Goal: Task Accomplishment & Management: Use online tool/utility

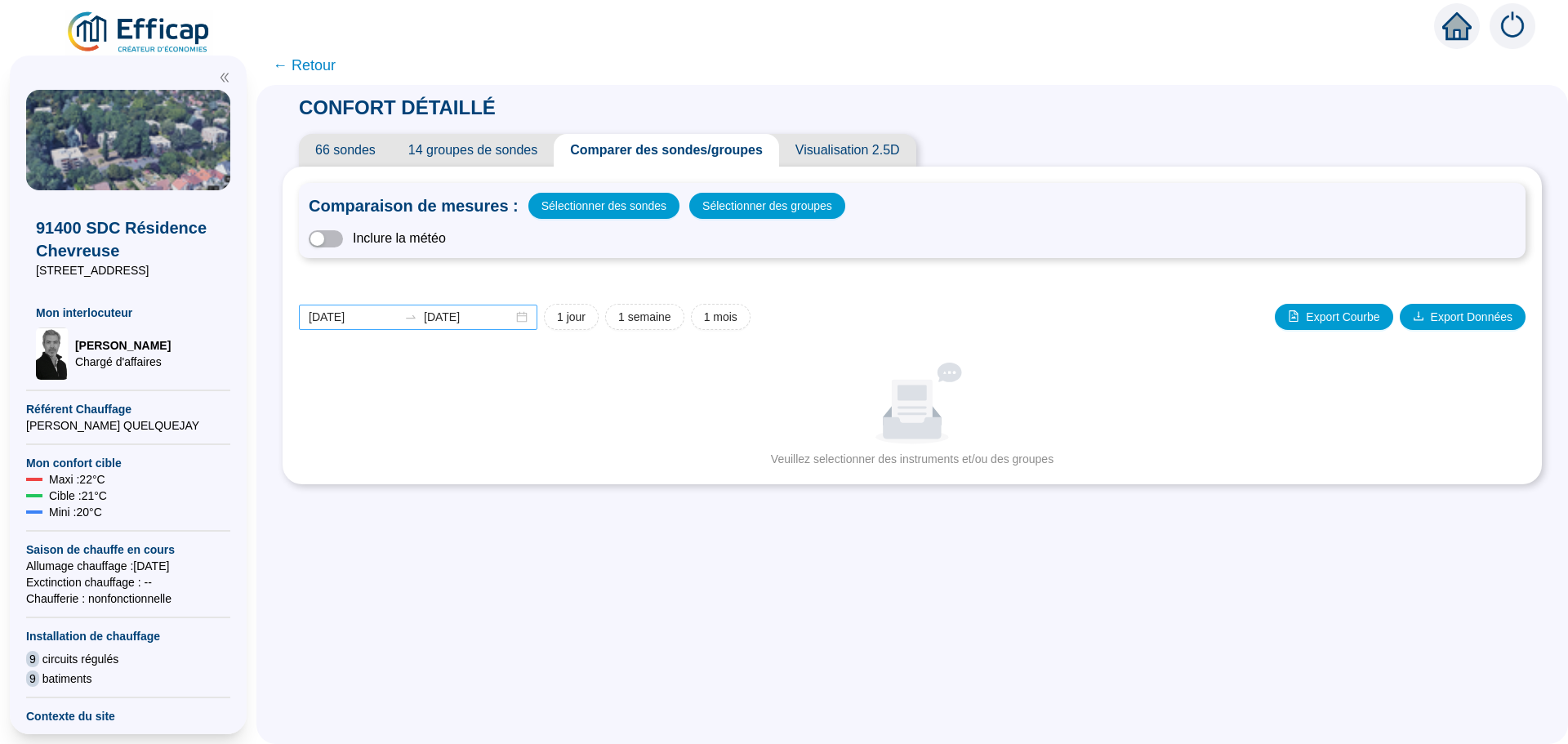
click at [528, 320] on div "[DATE] [DATE]" at bounding box center [418, 317] width 239 height 25
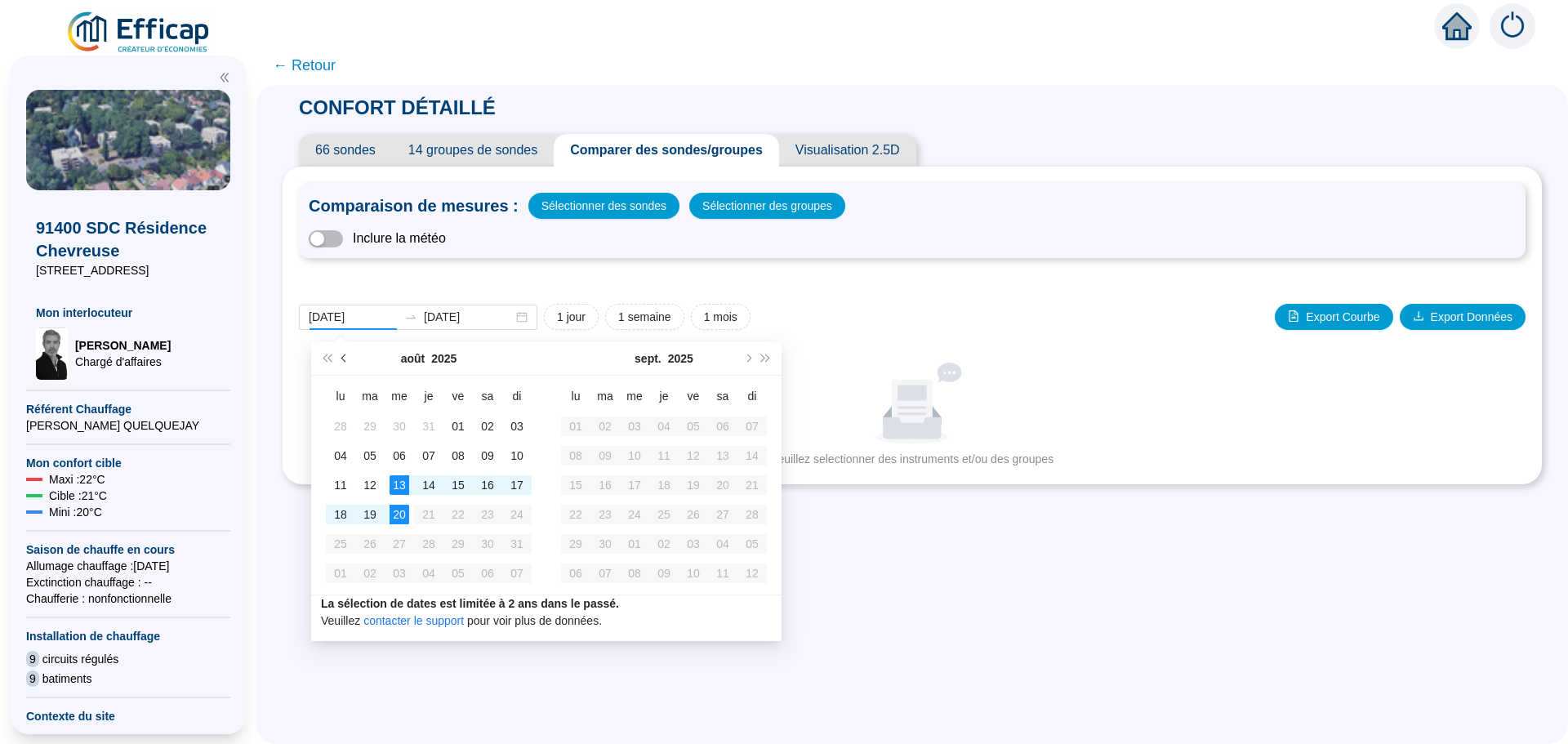
click at [341, 357] on span "Mois précédent (PageUp)" at bounding box center [345, 359] width 8 height 8
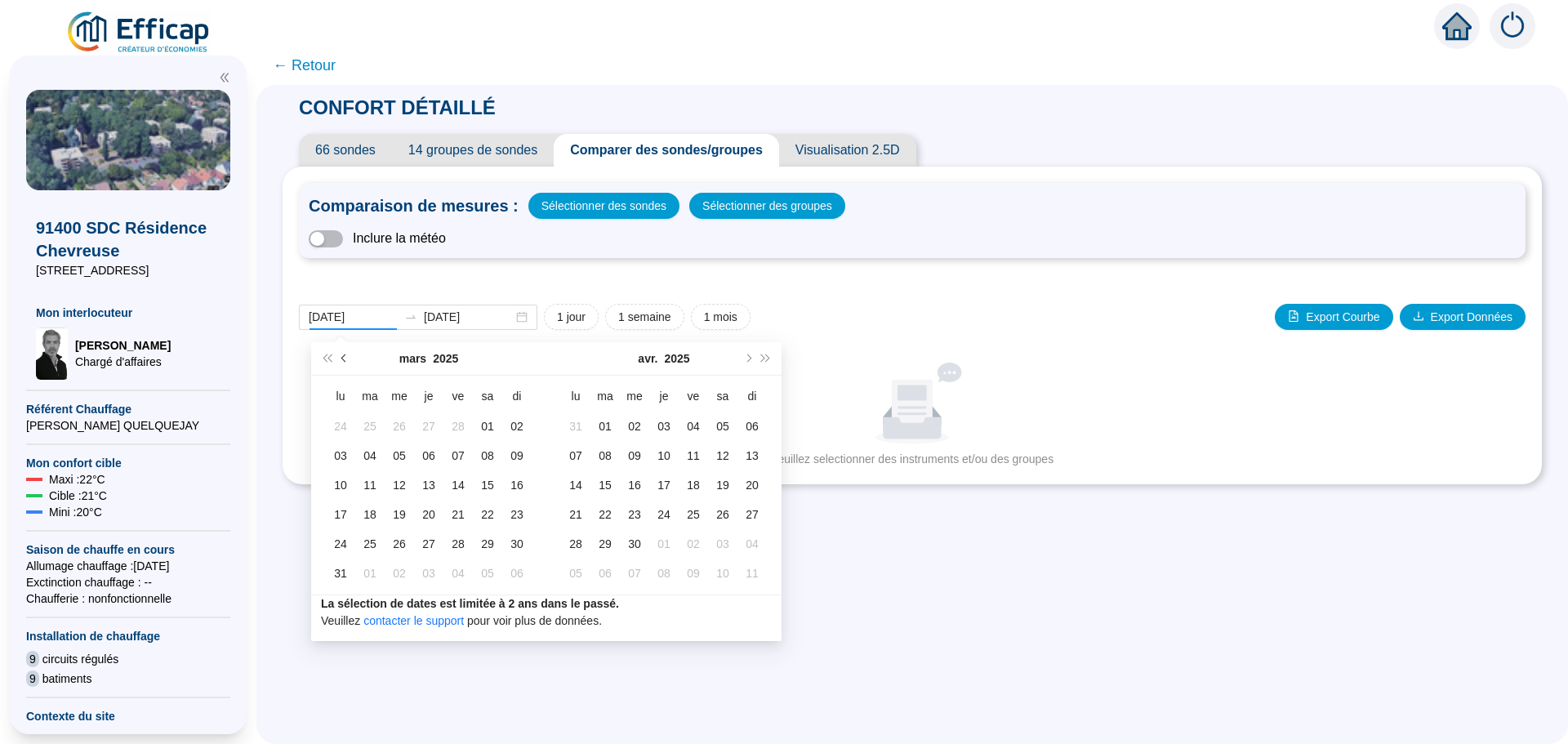
click at [341, 356] on button "Mois précédent (PageUp)" at bounding box center [345, 358] width 18 height 32
click at [341, 357] on span "Mois précédent (PageUp)" at bounding box center [345, 359] width 8 height 8
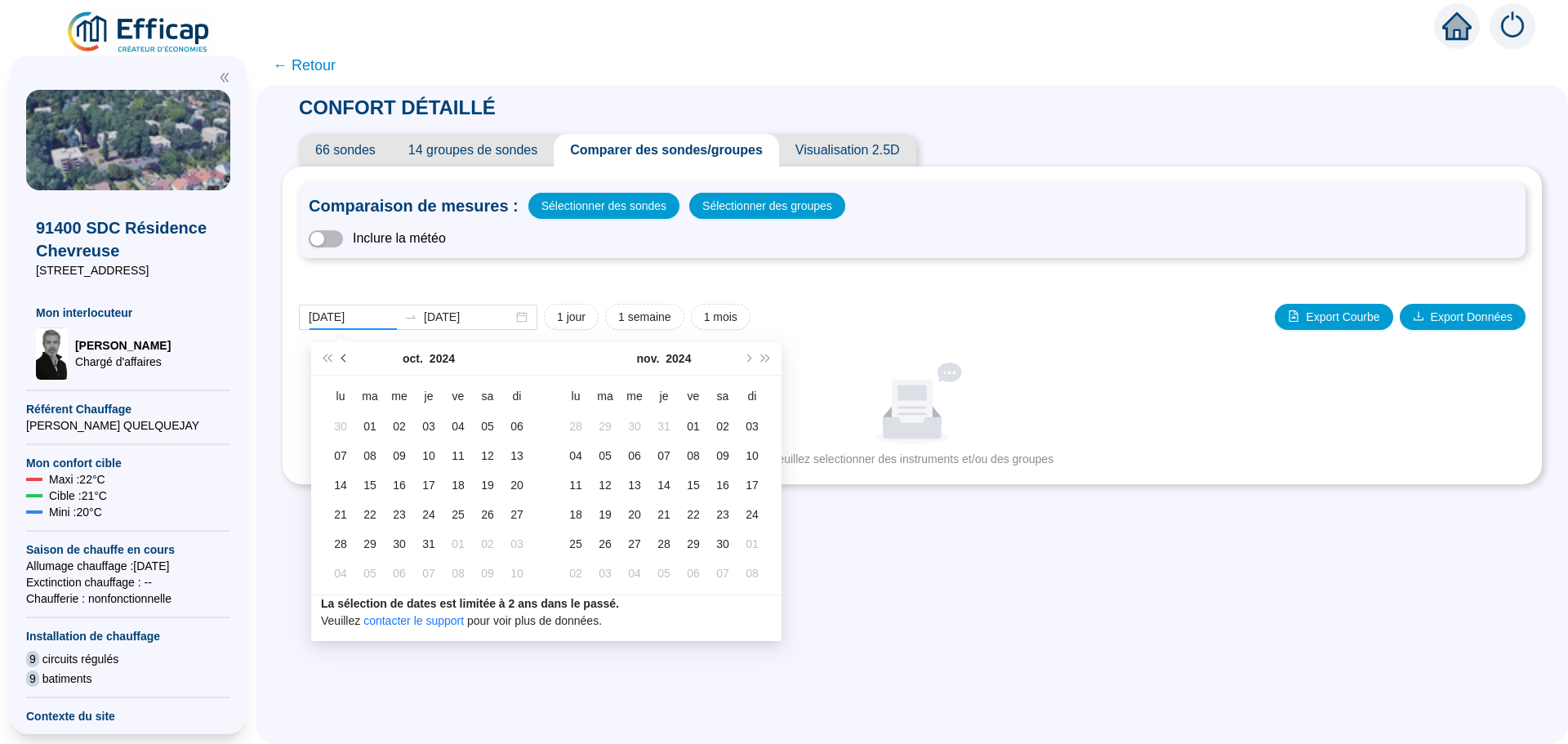
click at [341, 357] on span "Mois précédent (PageUp)" at bounding box center [345, 359] width 8 height 8
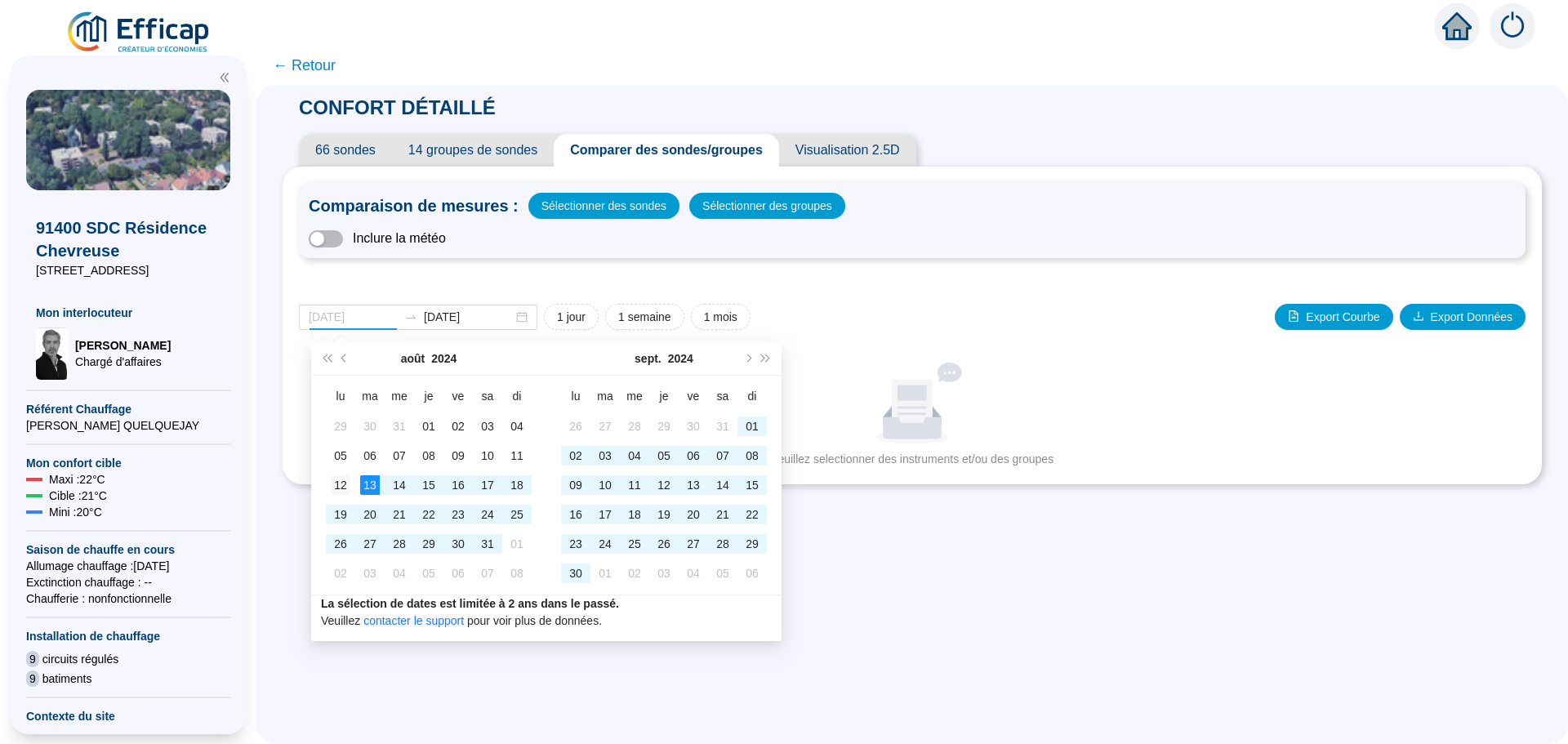
type input "[DATE]"
click at [342, 479] on div "12" at bounding box center [340, 485] width 20 height 20
click at [748, 359] on span "Mois suivant (PageDown)" at bounding box center [747, 359] width 8 height 8
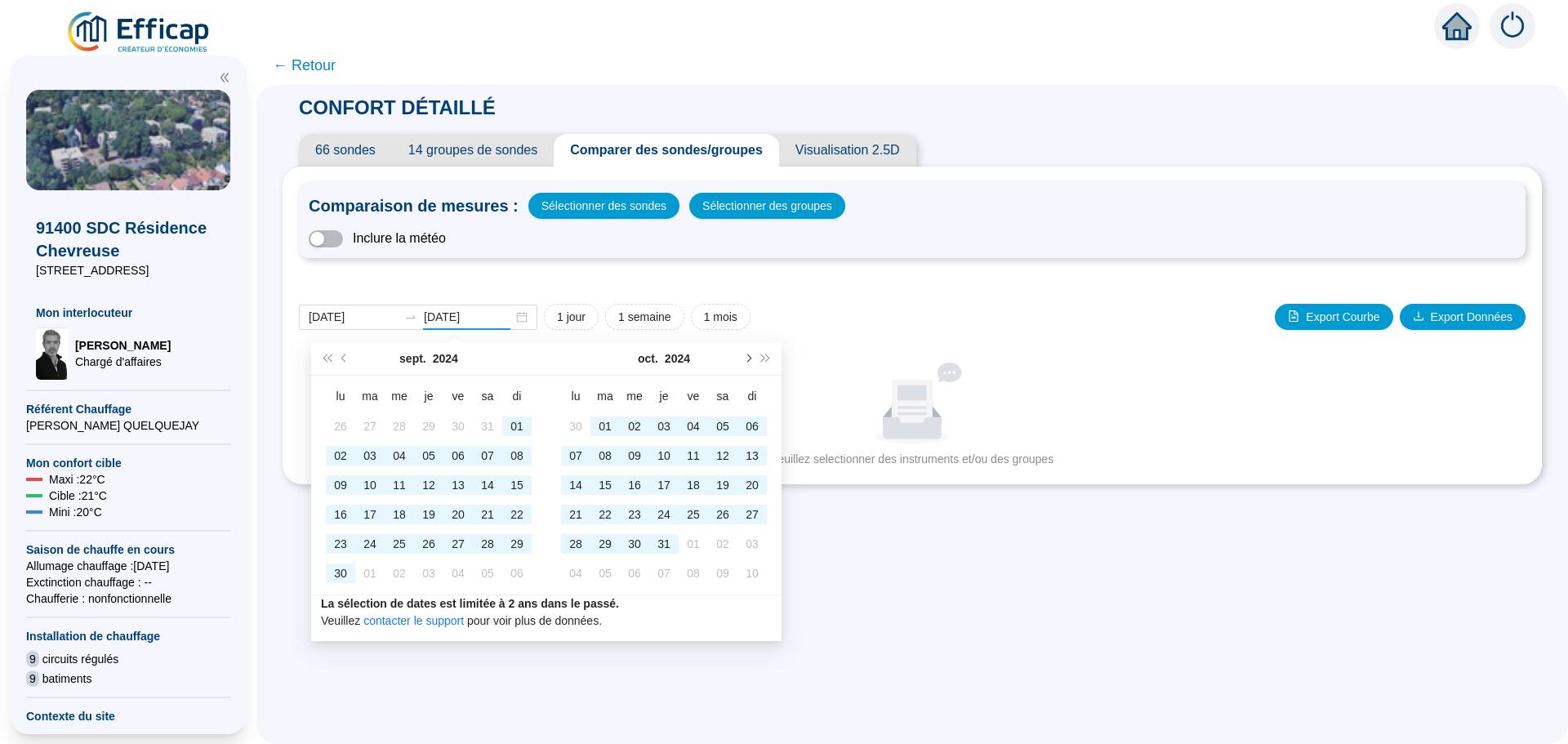
click at [750, 360] on button "Mois suivant (PageDown)" at bounding box center [747, 358] width 18 height 32
type input "[DATE]"
click at [723, 548] on div "30" at bounding box center [723, 544] width 20 height 20
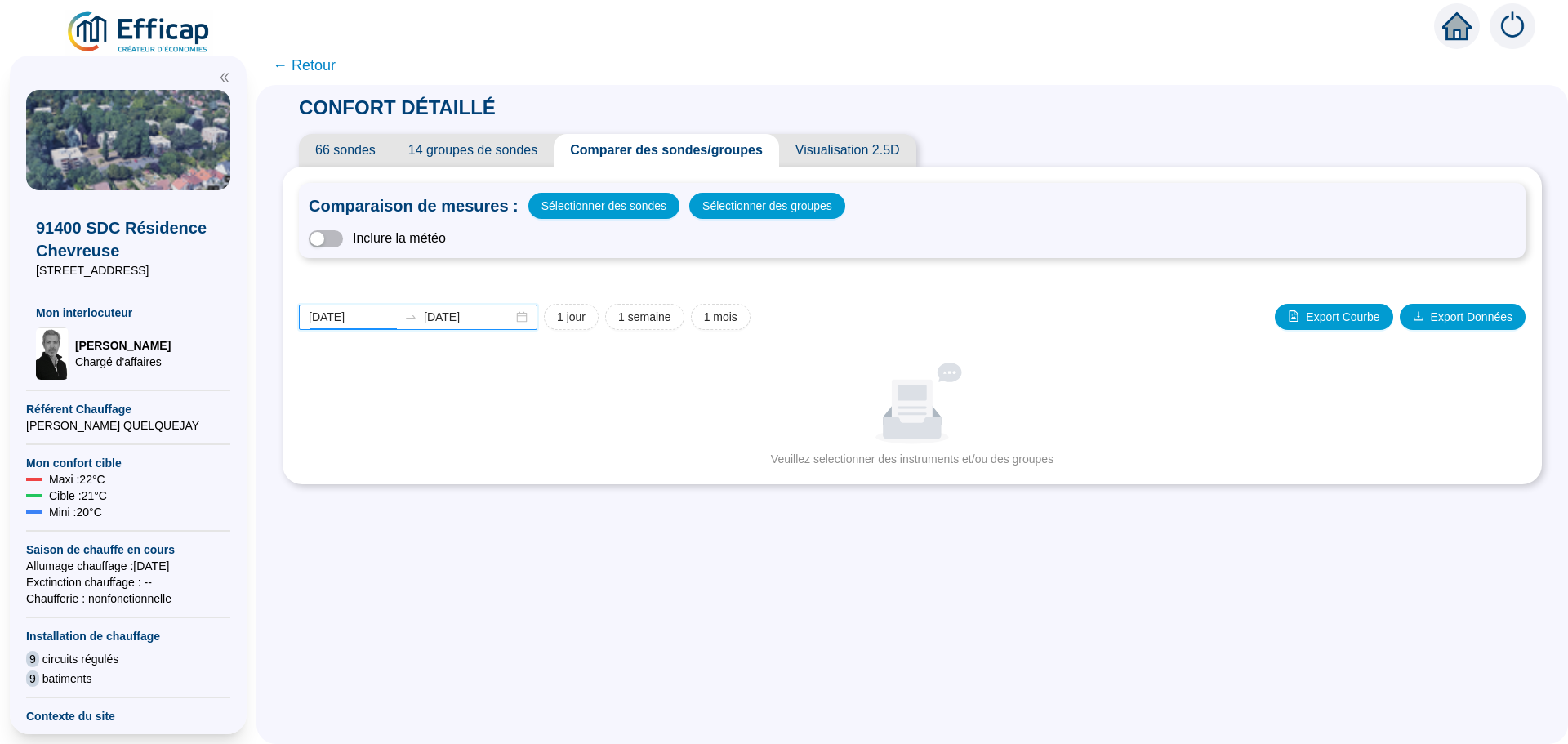
click at [378, 315] on input "[DATE]" at bounding box center [353, 317] width 89 height 17
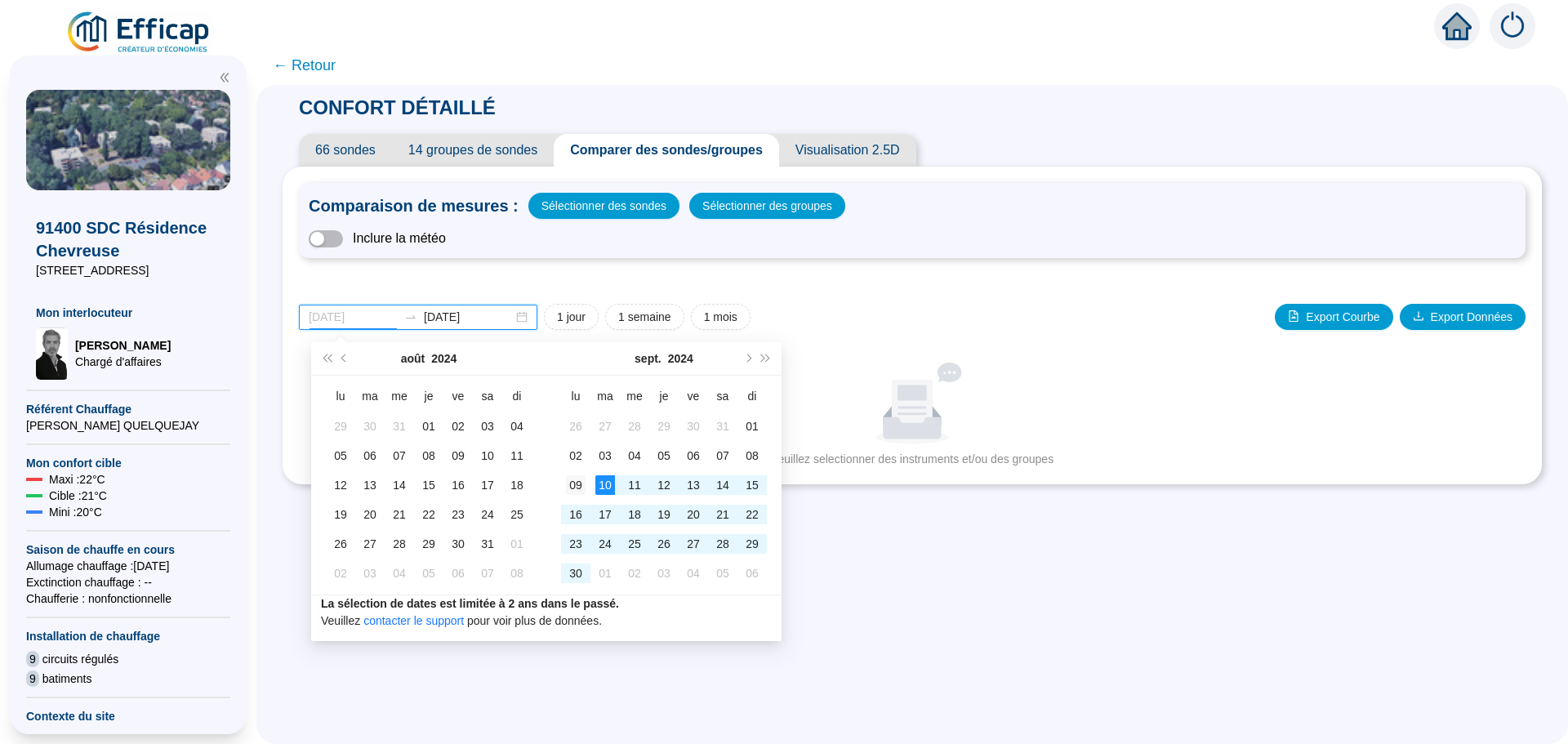
type input "[DATE]"
click at [578, 479] on div "09" at bounding box center [576, 485] width 20 height 20
click at [747, 357] on span "Mois suivant (PageDown)" at bounding box center [747, 359] width 8 height 8
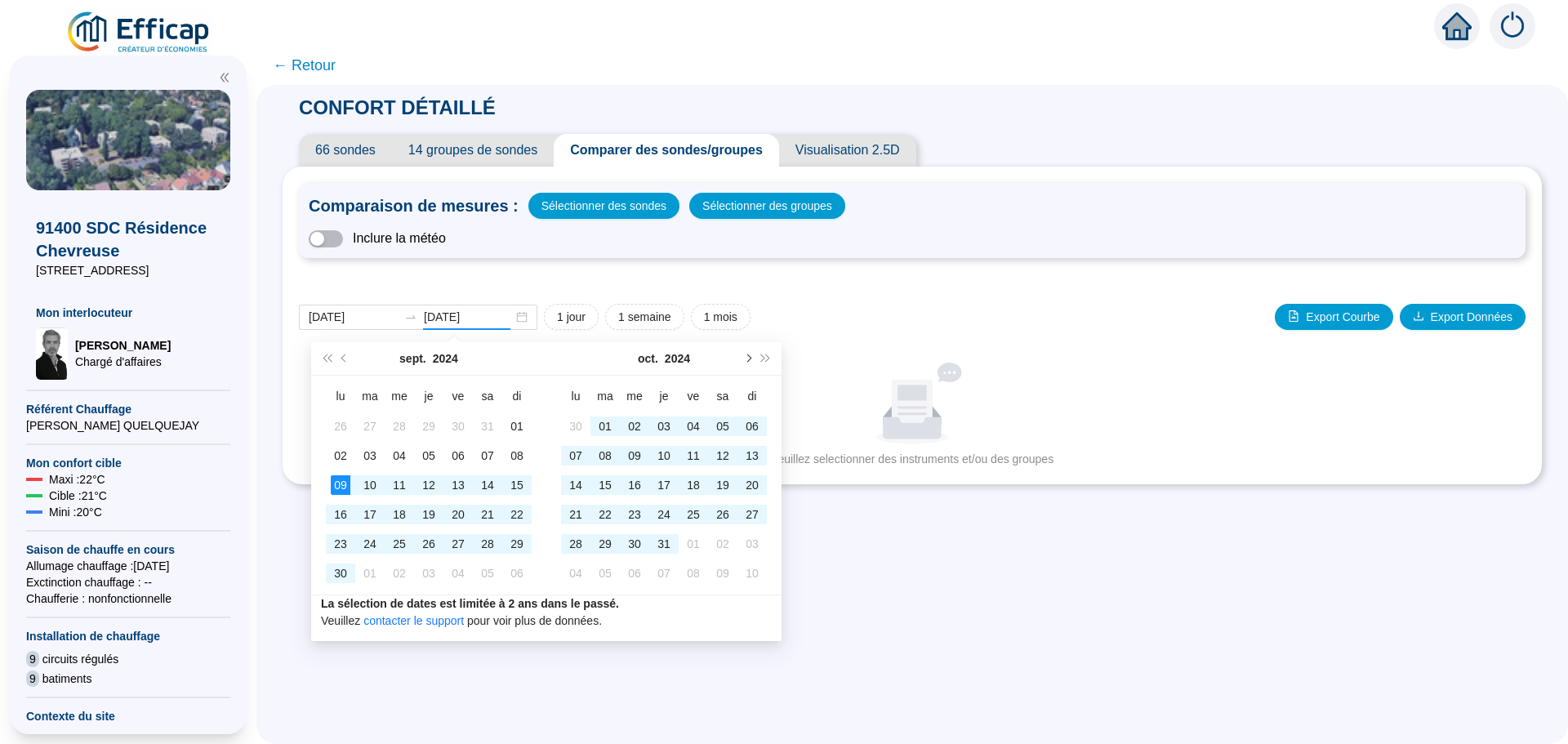
click at [752, 357] on button "Mois suivant (PageDown)" at bounding box center [747, 358] width 18 height 32
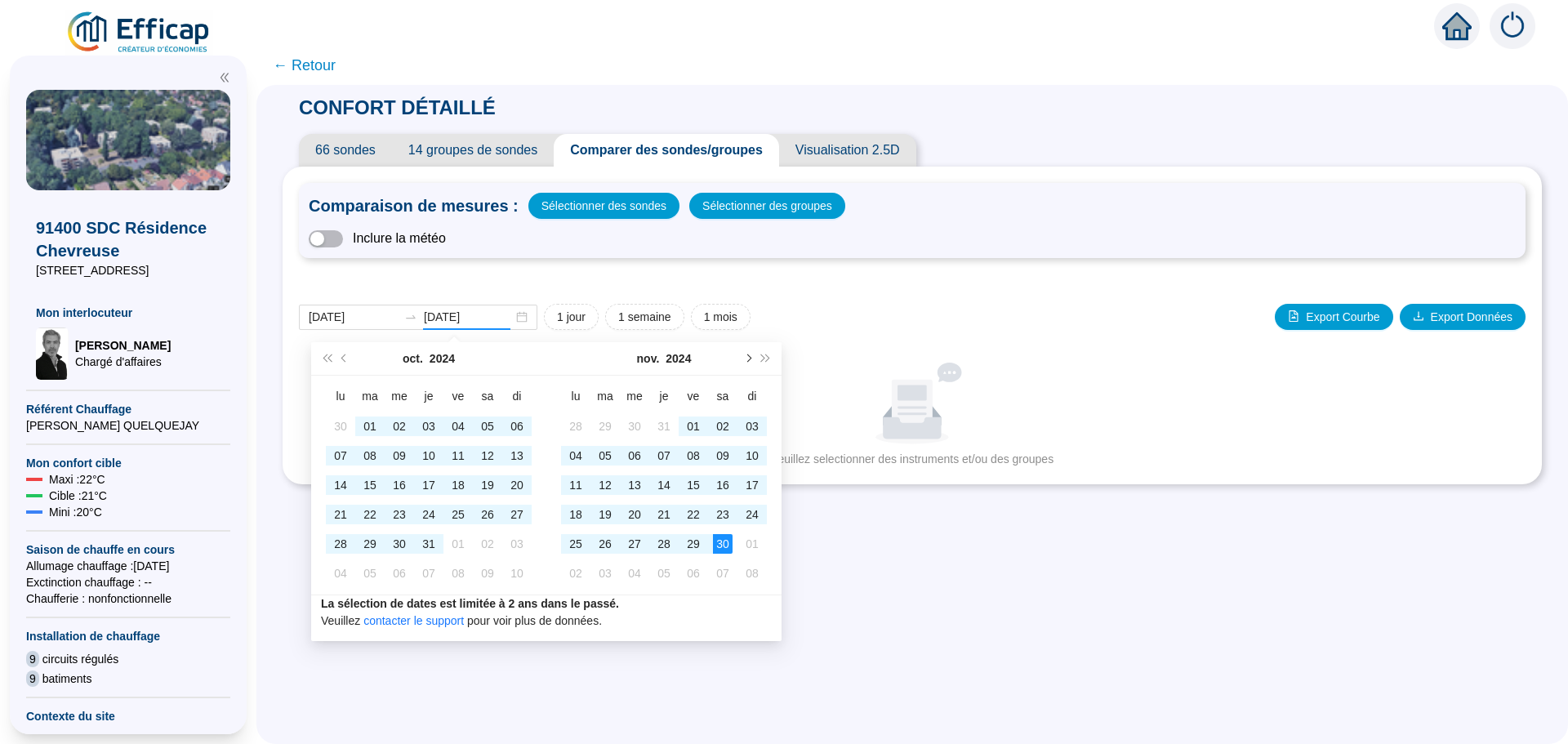
click at [752, 357] on button "Mois suivant (PageDown)" at bounding box center [747, 358] width 18 height 32
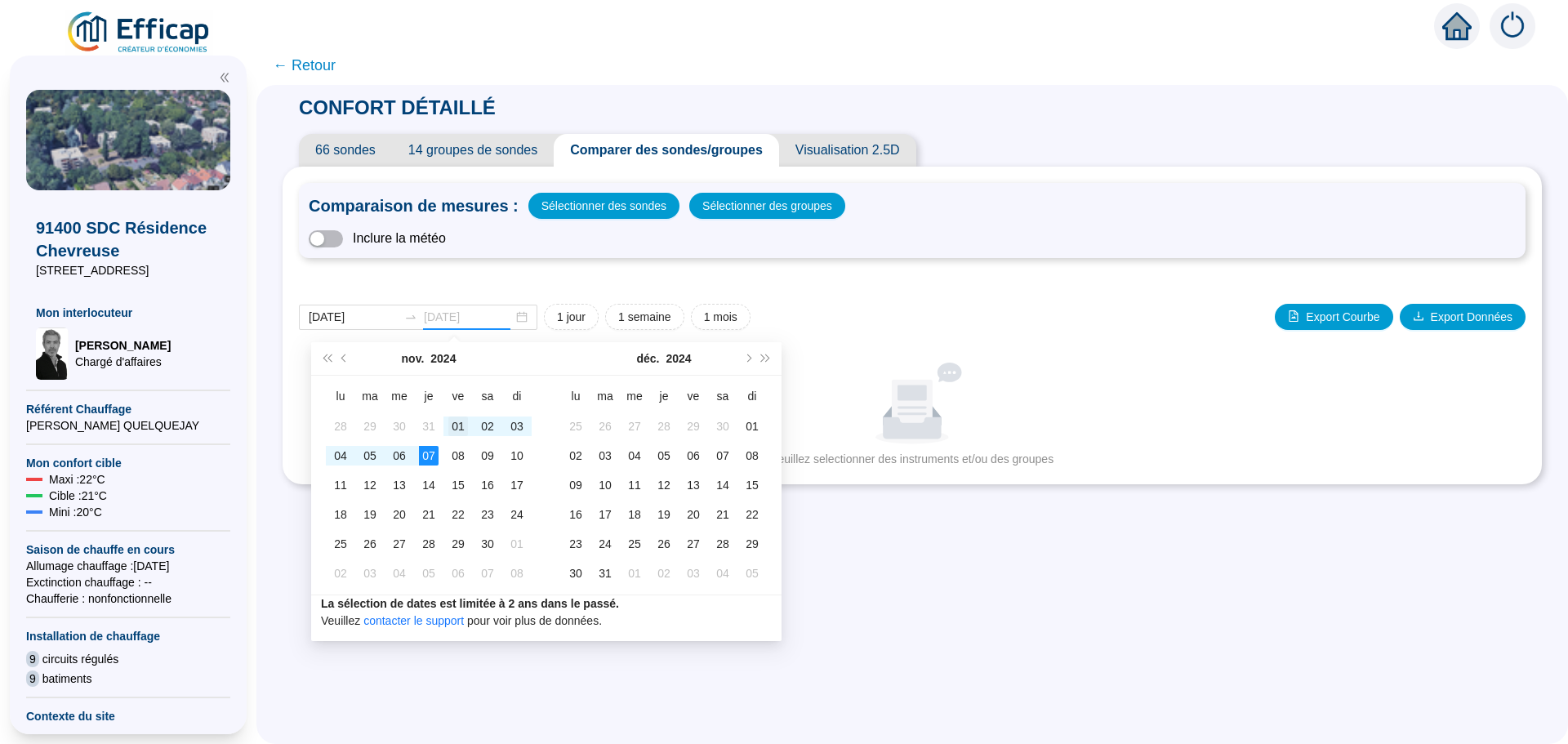
type input "[DATE]"
click at [459, 427] on div "01" at bounding box center [459, 427] width 20 height 20
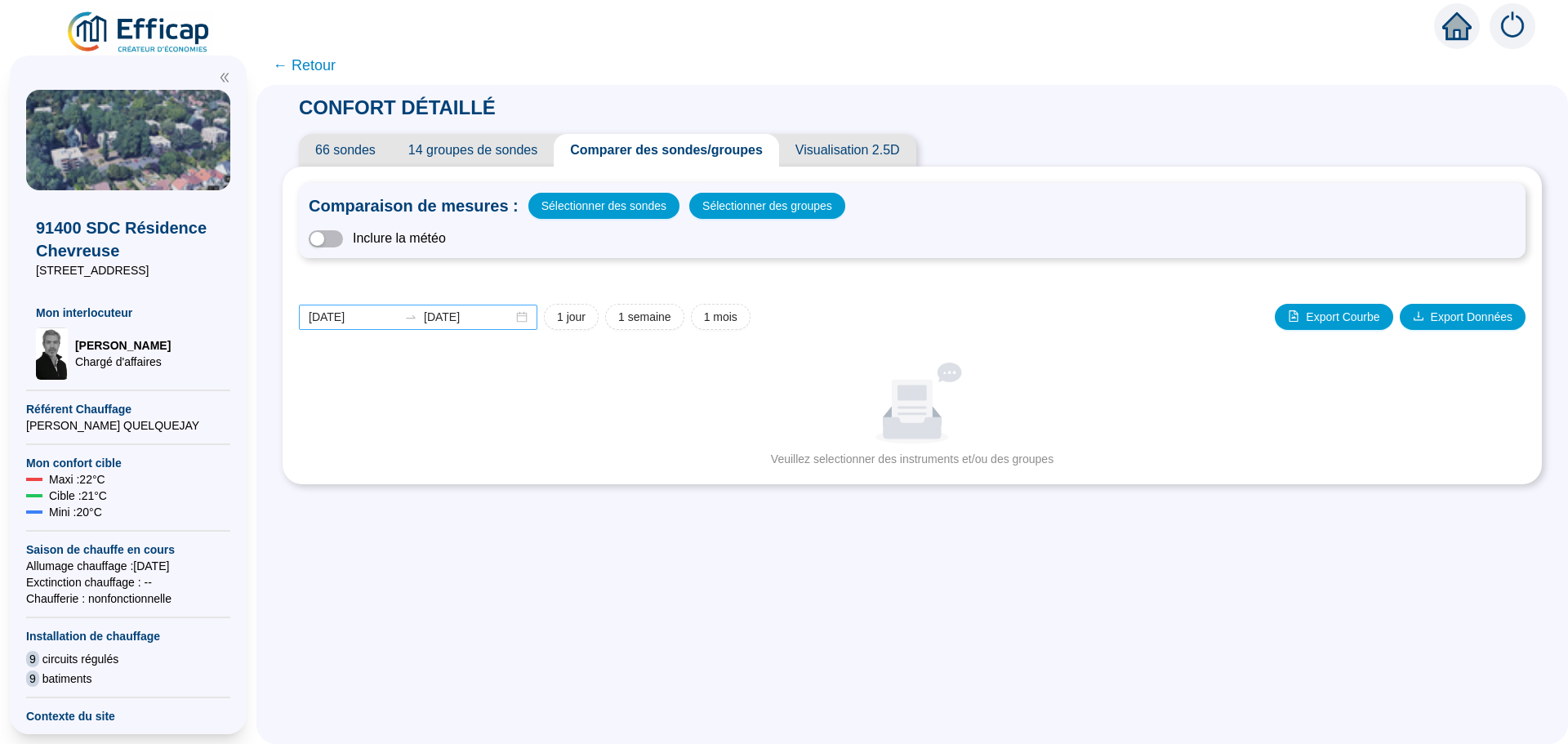
click at [531, 315] on div "[DATE] [DATE]" at bounding box center [418, 317] width 239 height 25
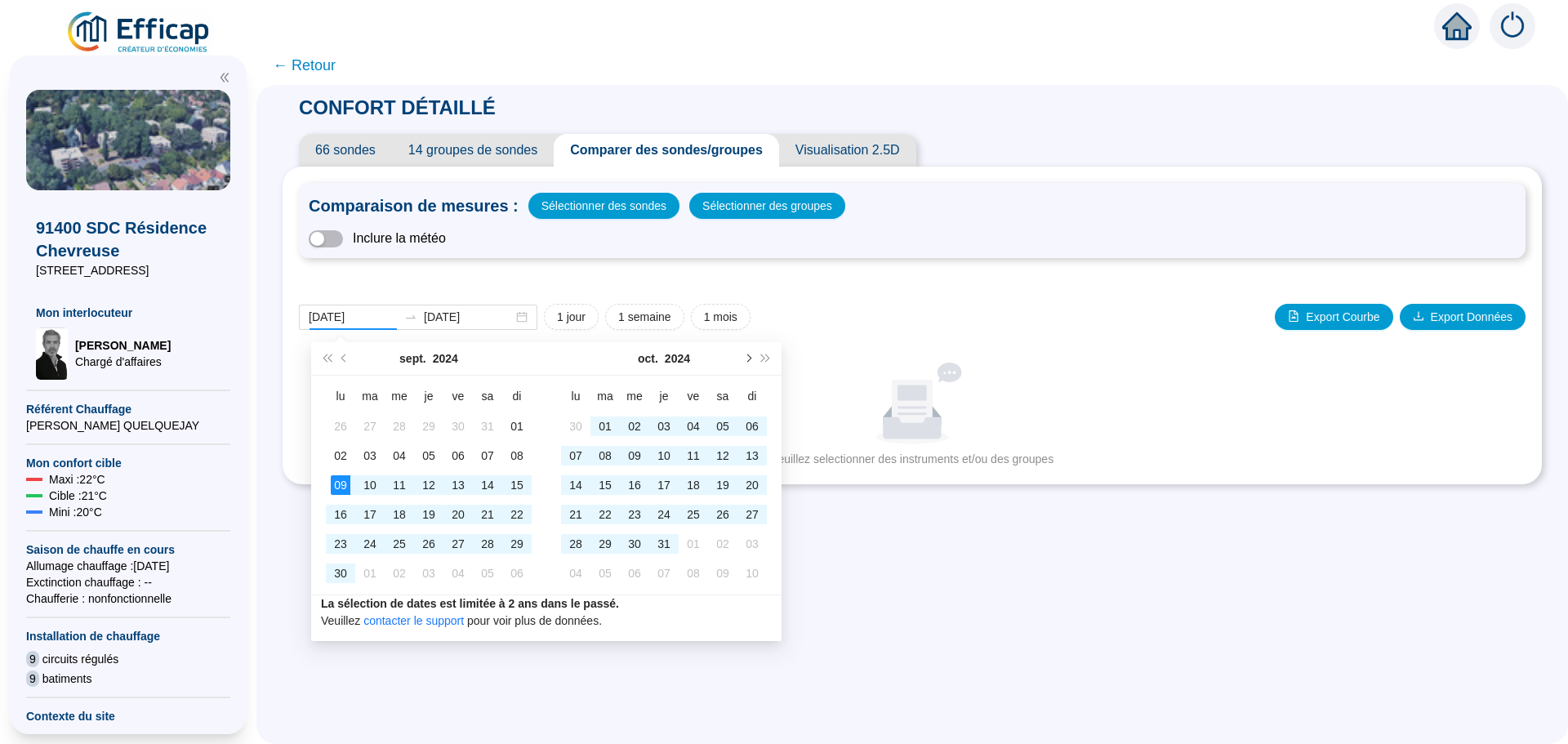
click at [748, 363] on button "Mois suivant (PageDown)" at bounding box center [747, 358] width 18 height 32
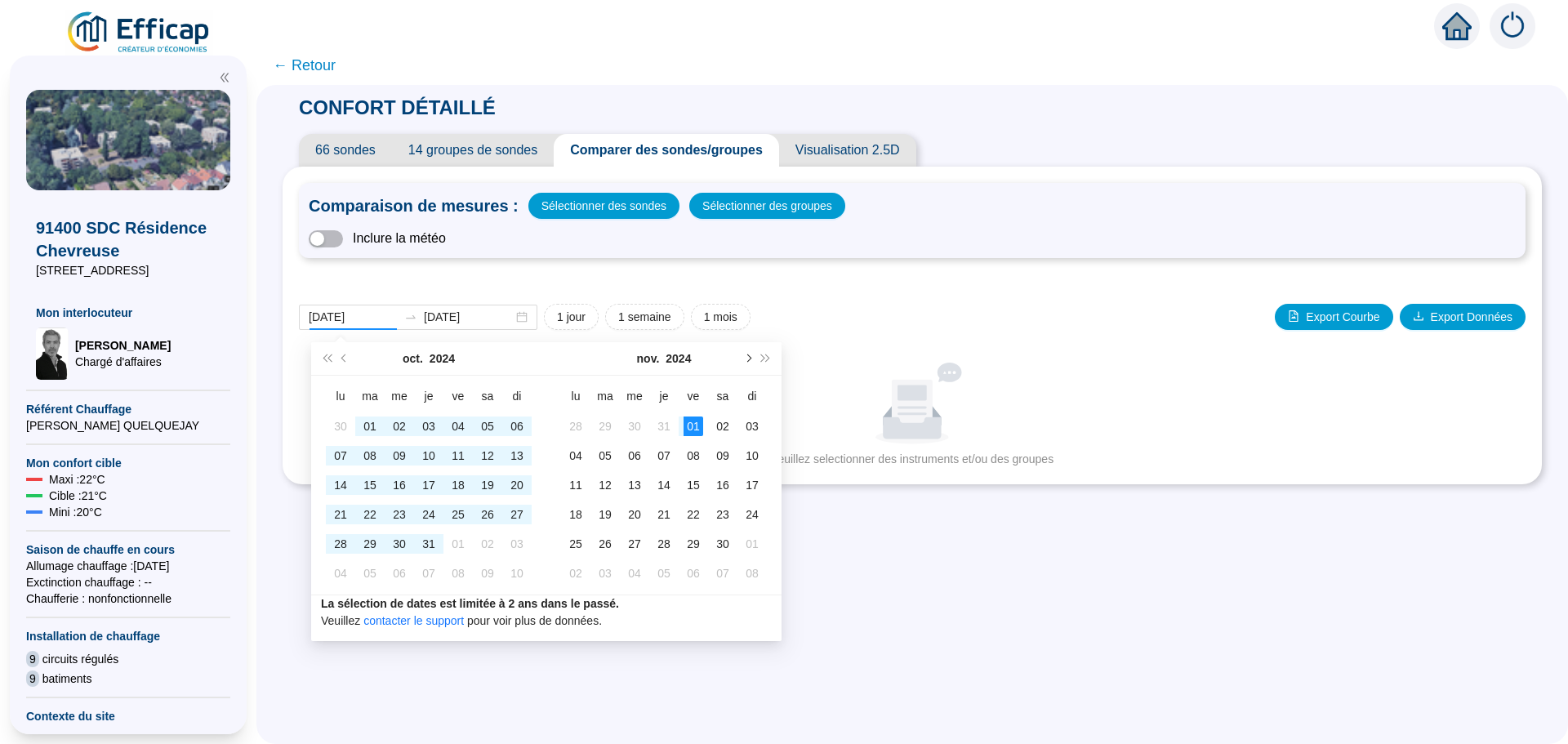
click at [747, 360] on span "Mois suivant (PageDown)" at bounding box center [747, 359] width 8 height 8
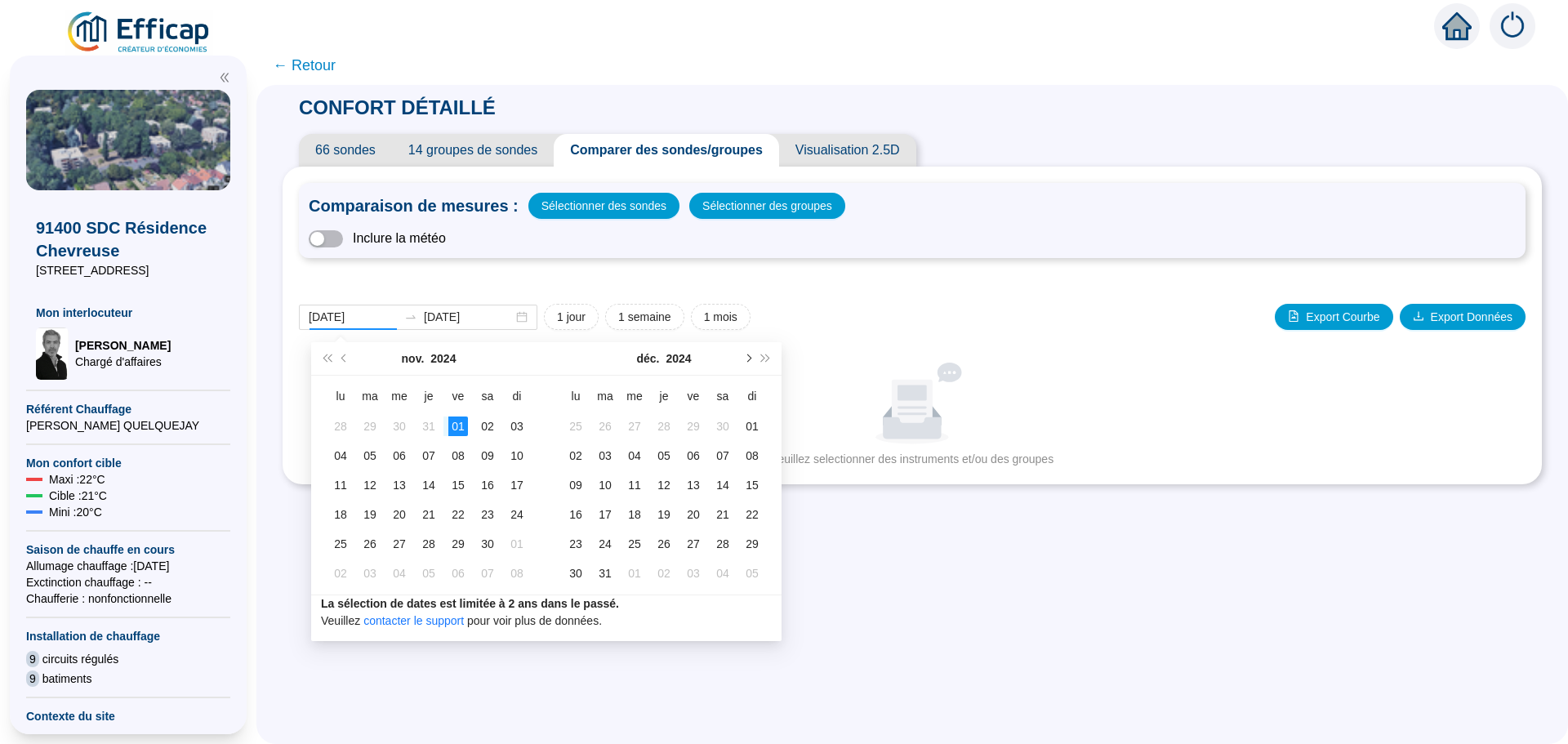
click at [747, 360] on span "Mois suivant (PageDown)" at bounding box center [747, 359] width 8 height 8
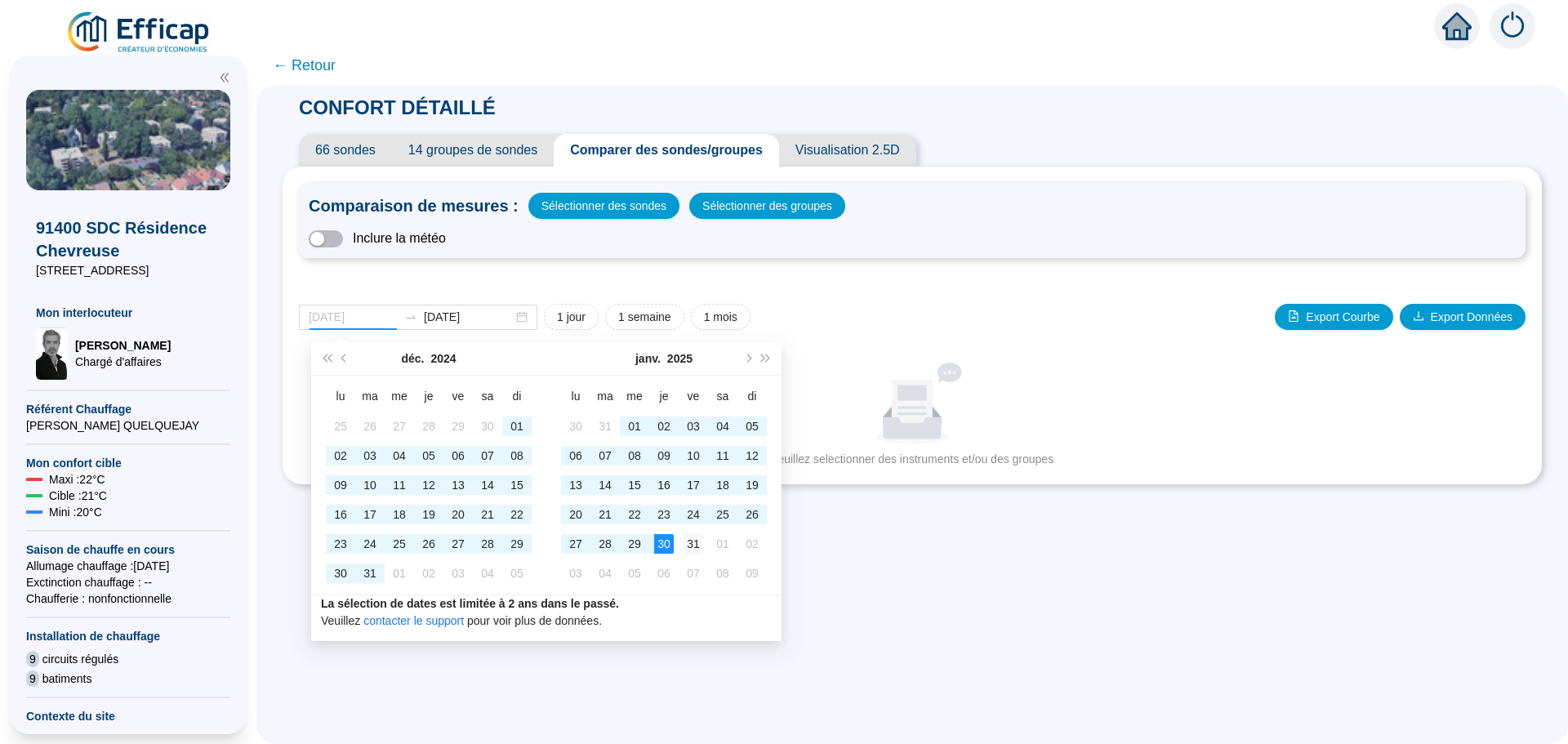
type input "[DATE]"
click at [692, 543] on div "31" at bounding box center [693, 544] width 20 height 20
type input "[DATE]"
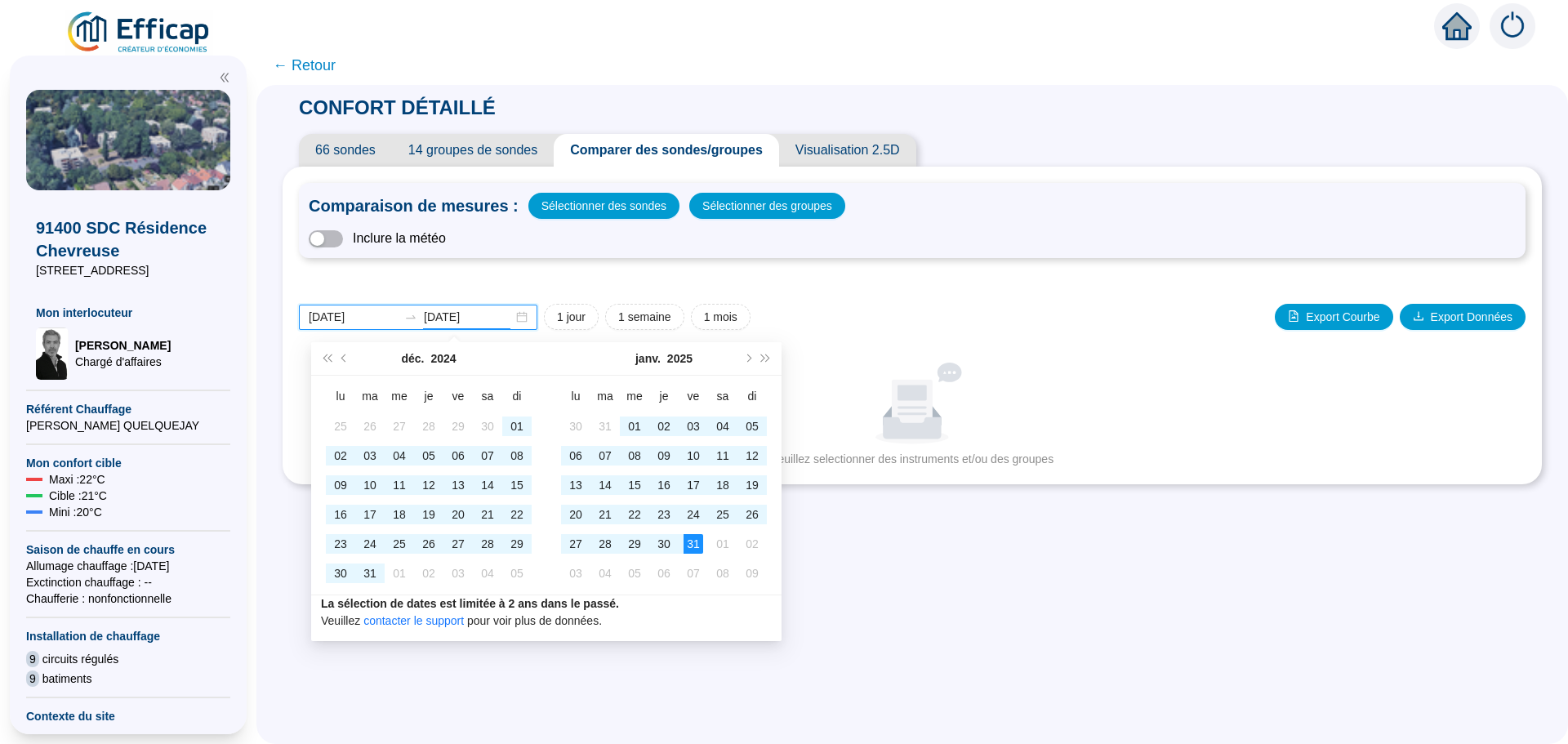
click at [379, 315] on input "[DATE]" at bounding box center [353, 317] width 89 height 17
type input "[DATE]"
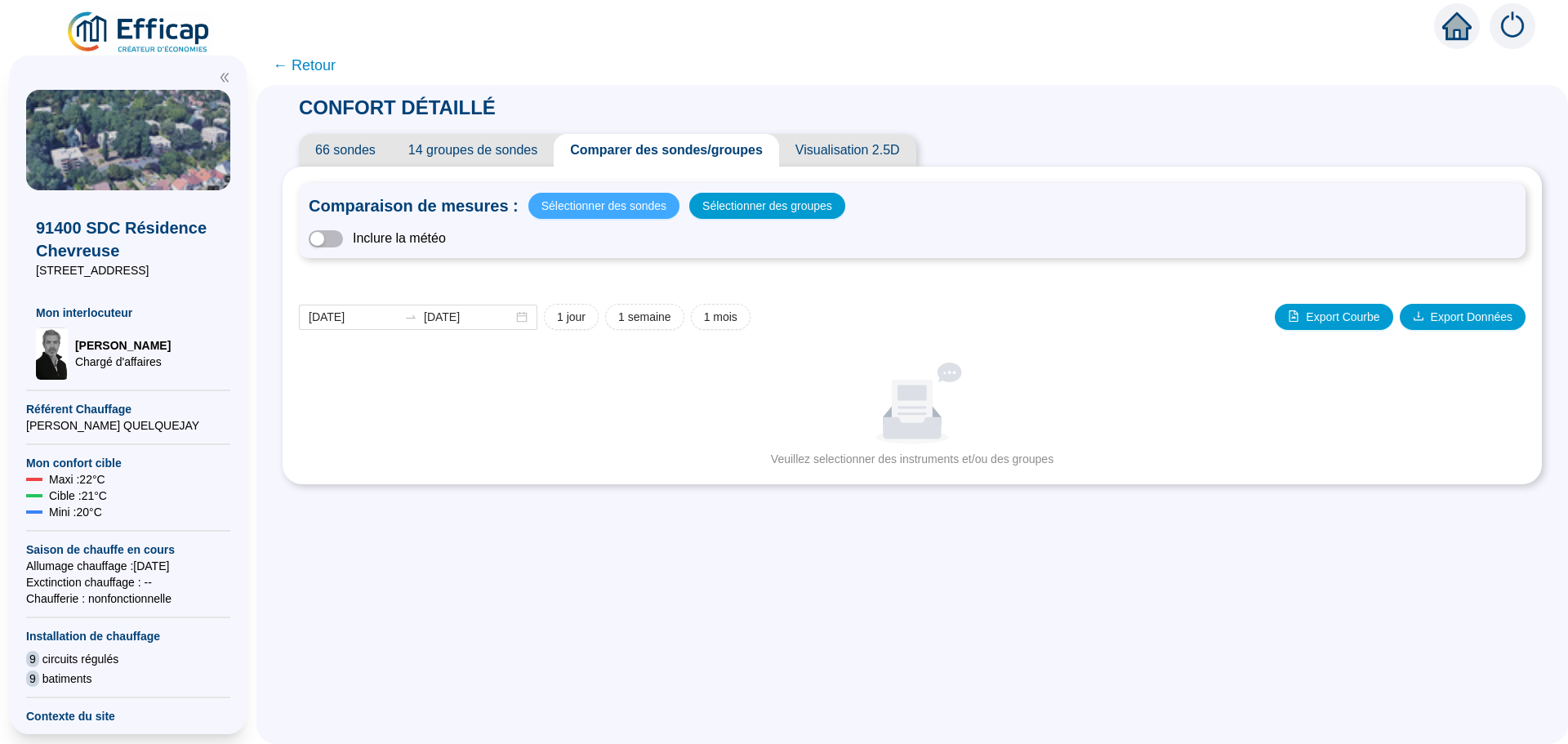
click at [658, 217] on button "Sélectionner des sondes" at bounding box center [604, 206] width 151 height 26
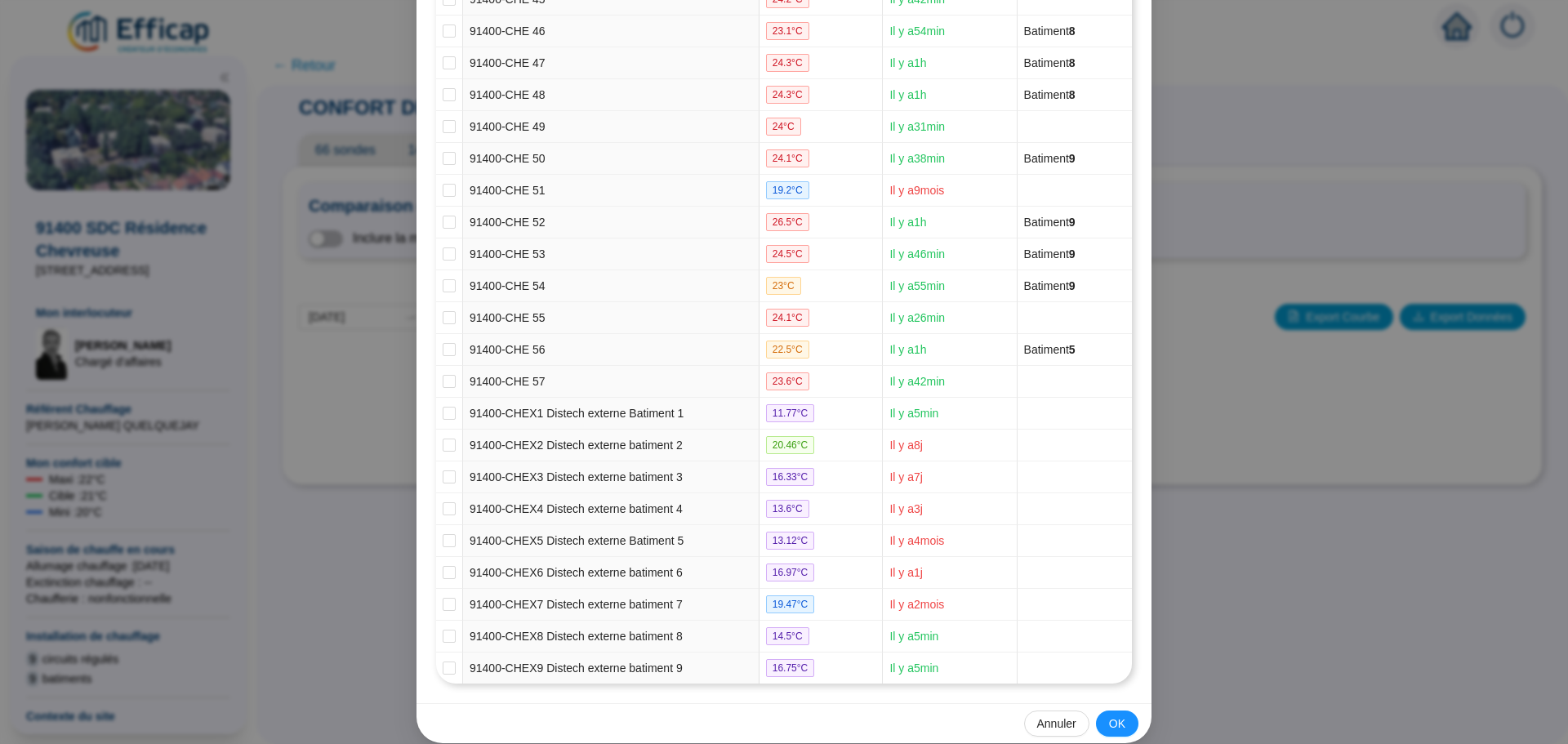
scroll to position [1672, 0]
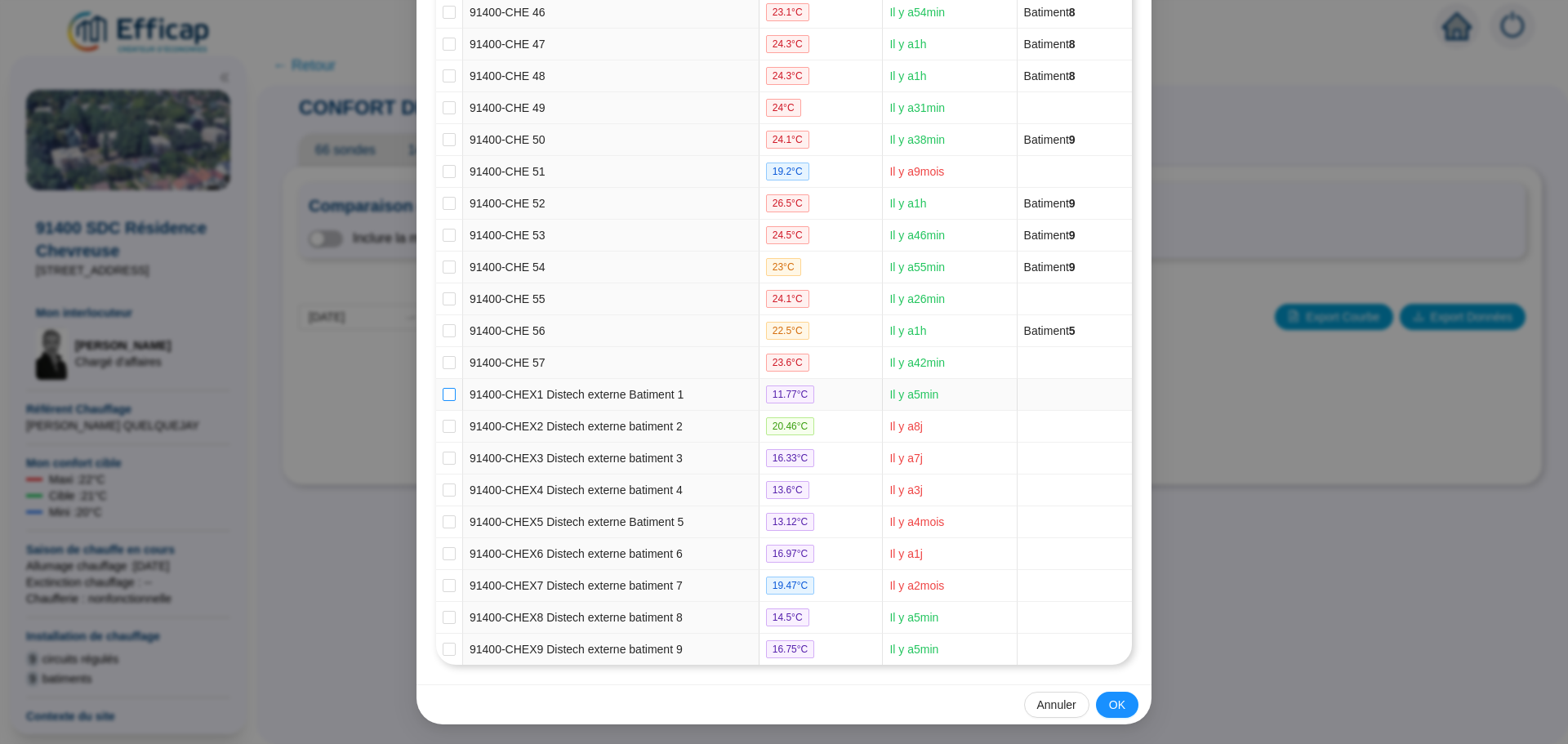
click at [443, 396] on input "checkbox" at bounding box center [449, 394] width 13 height 13
checkbox input "true"
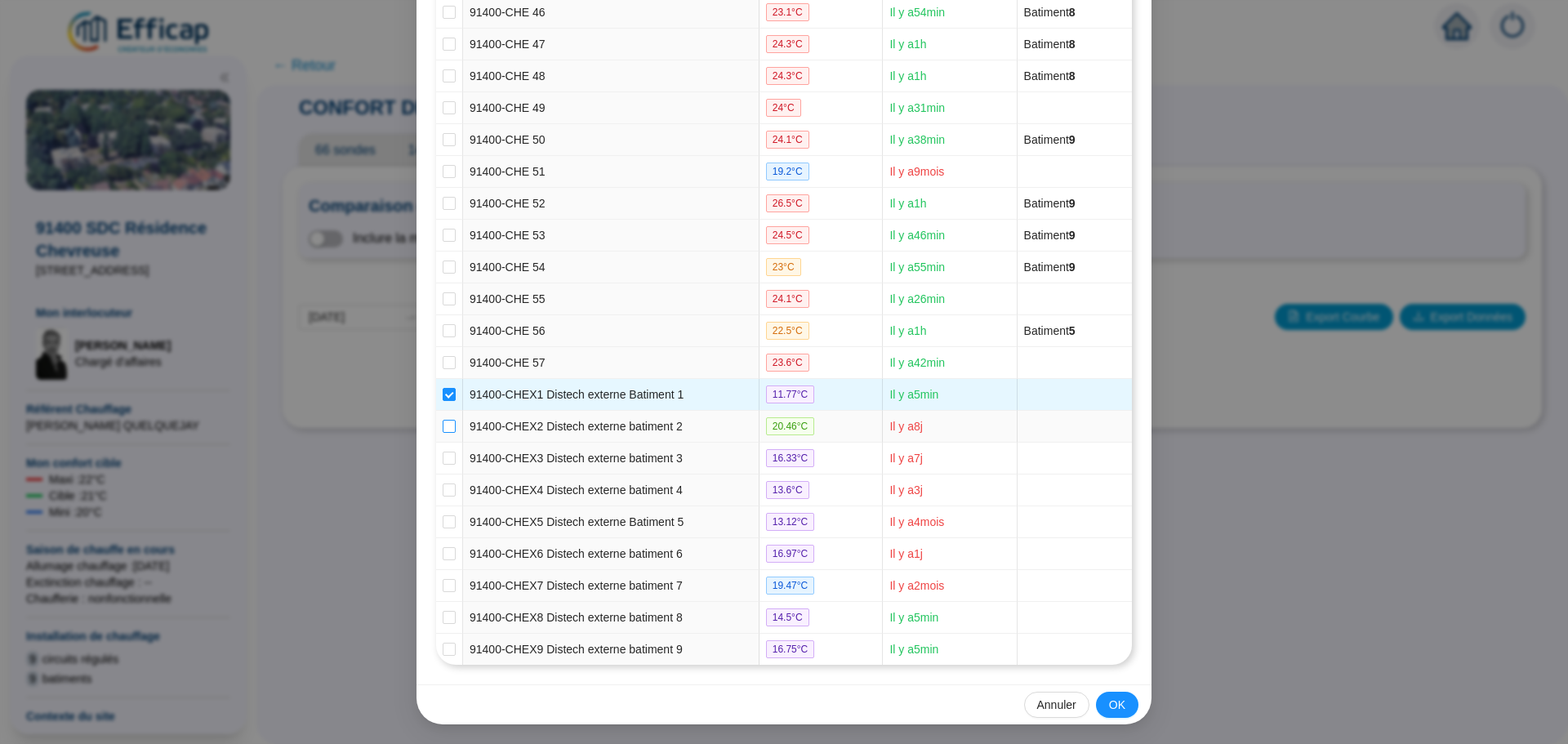
click at [444, 429] on input "checkbox" at bounding box center [449, 426] width 13 height 13
checkbox input "true"
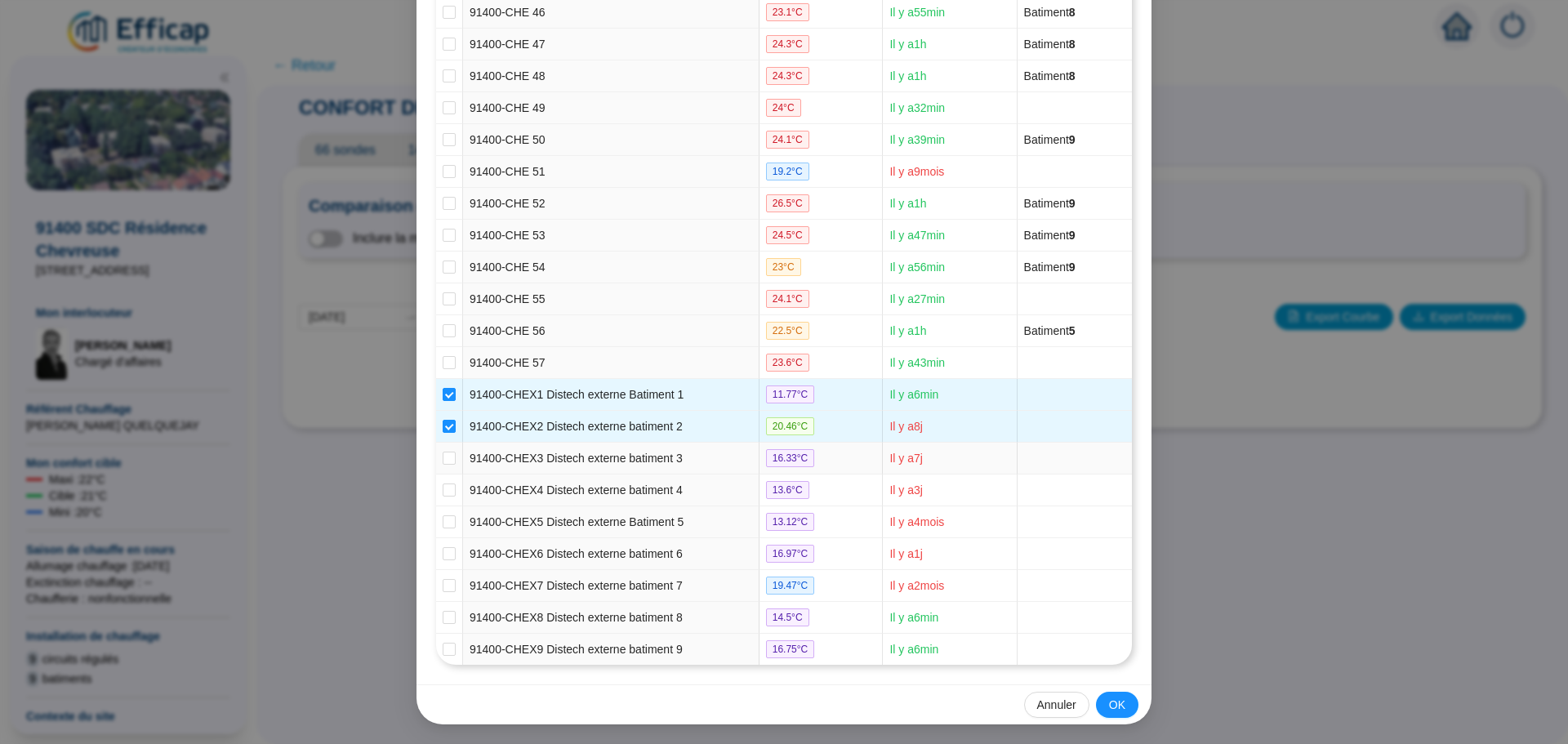
drag, startPoint x: 440, startPoint y: 455, endPoint x: 438, endPoint y: 471, distance: 16.1
click at [443, 458] on input "checkbox" at bounding box center [449, 459] width 13 height 13
checkbox input "true"
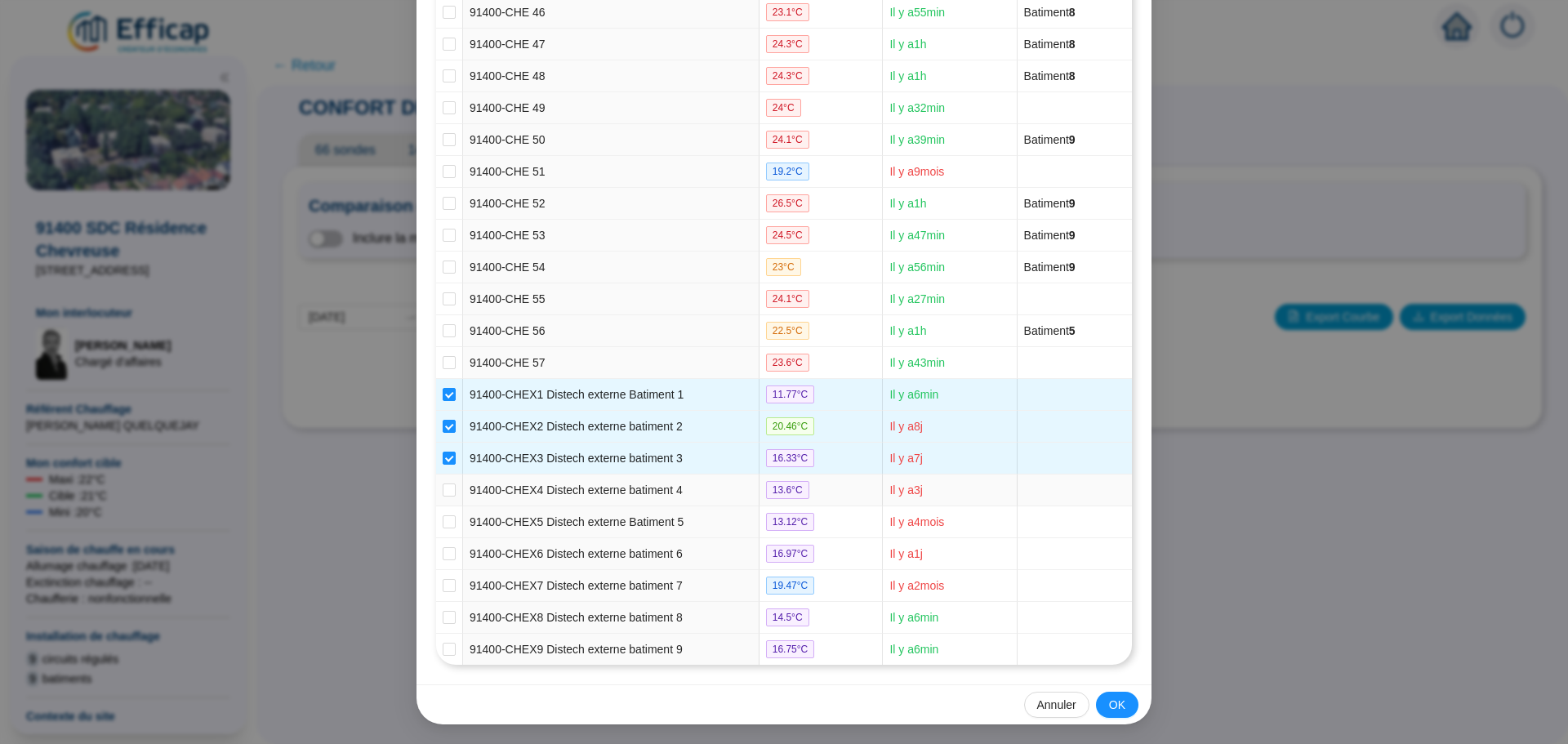
drag, startPoint x: 449, startPoint y: 489, endPoint x: 437, endPoint y: 508, distance: 22.5
click at [449, 491] on input "checkbox" at bounding box center [449, 490] width 13 height 13
checkbox input "true"
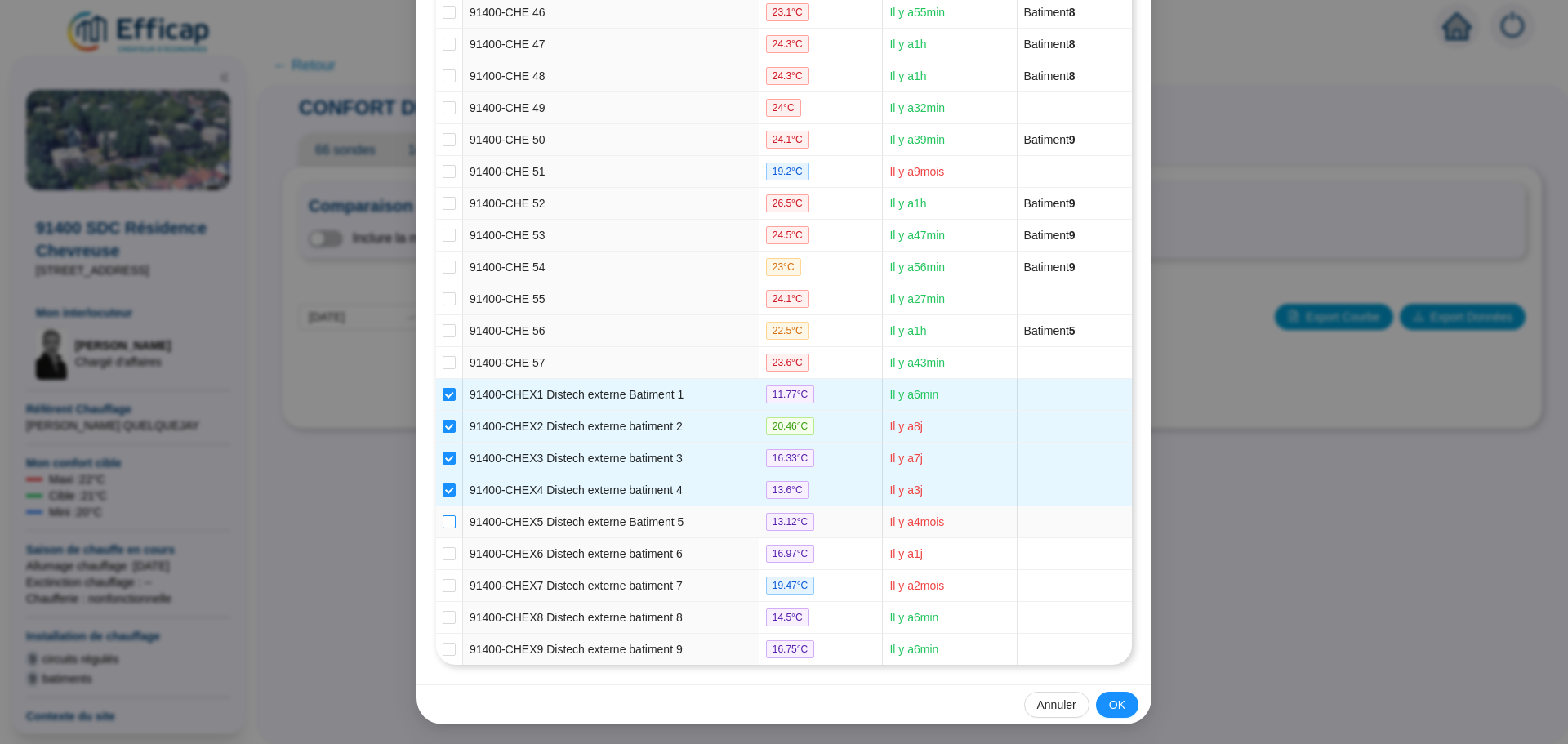
click at [443, 523] on input "checkbox" at bounding box center [449, 522] width 13 height 13
checkbox input "true"
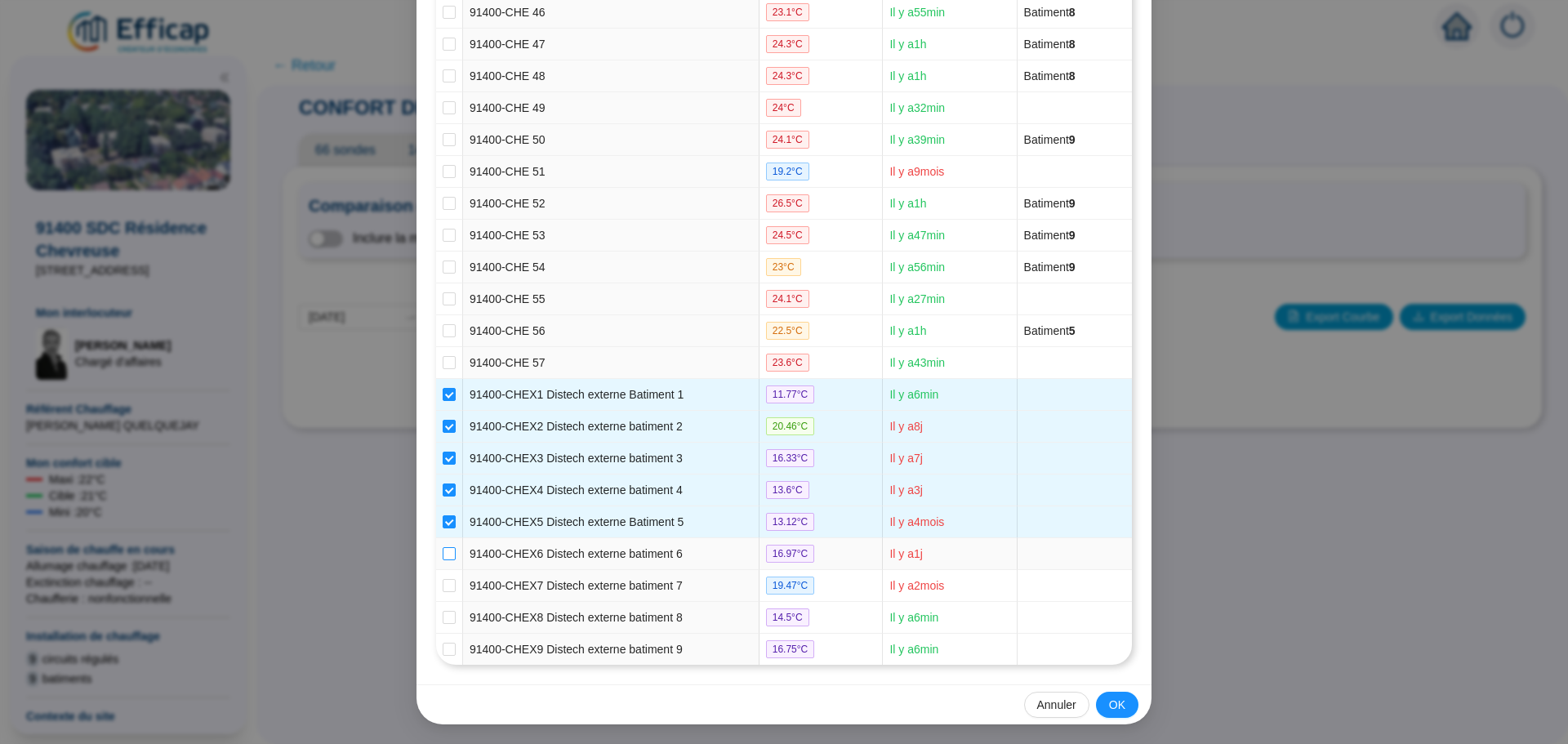
click at [443, 549] on input "checkbox" at bounding box center [449, 554] width 13 height 13
checkbox input "true"
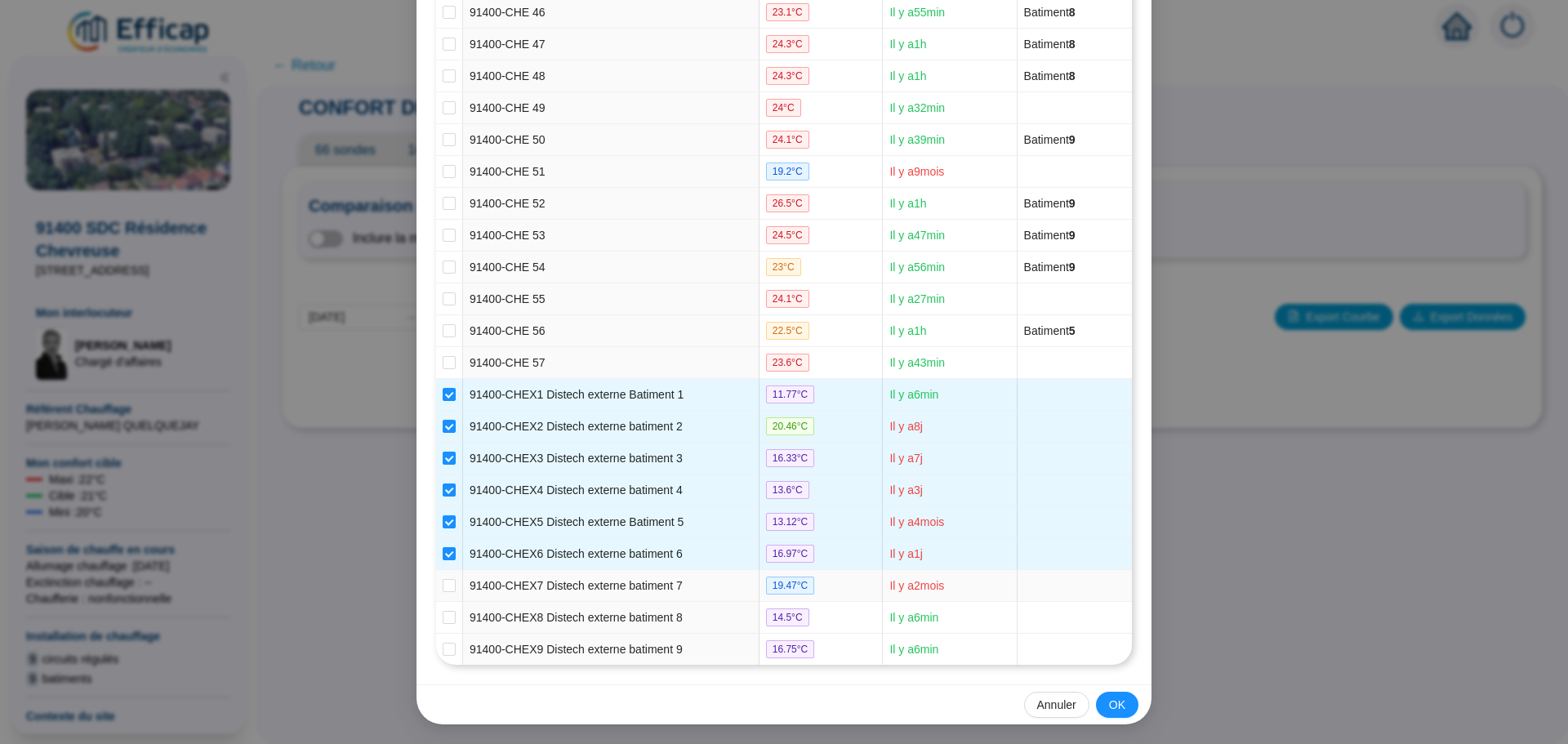
drag, startPoint x: 442, startPoint y: 581, endPoint x: 439, endPoint y: 606, distance: 25.2
click at [443, 586] on input "checkbox" at bounding box center [449, 586] width 13 height 13
checkbox input "true"
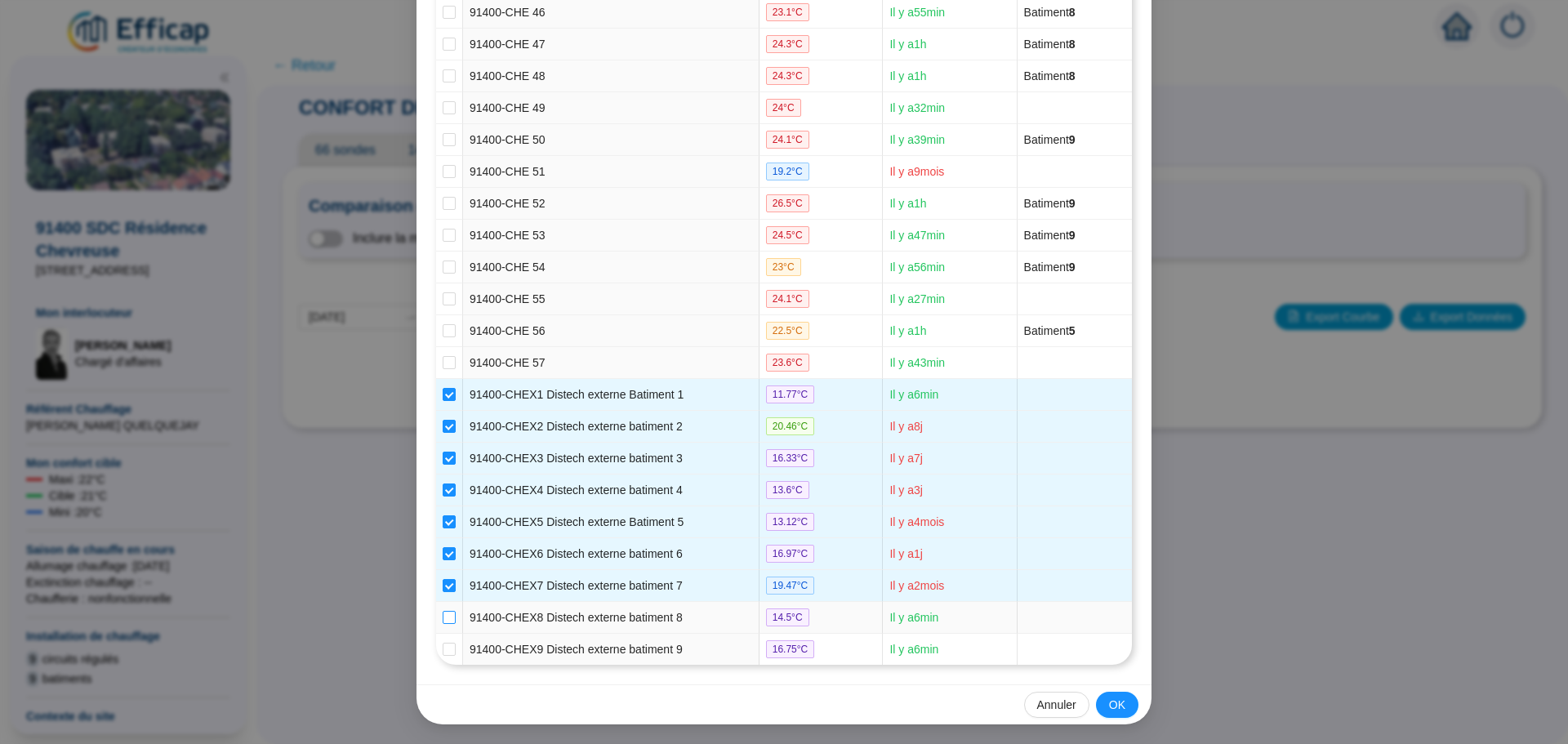
click at [444, 612] on input "checkbox" at bounding box center [449, 618] width 13 height 13
checkbox input "true"
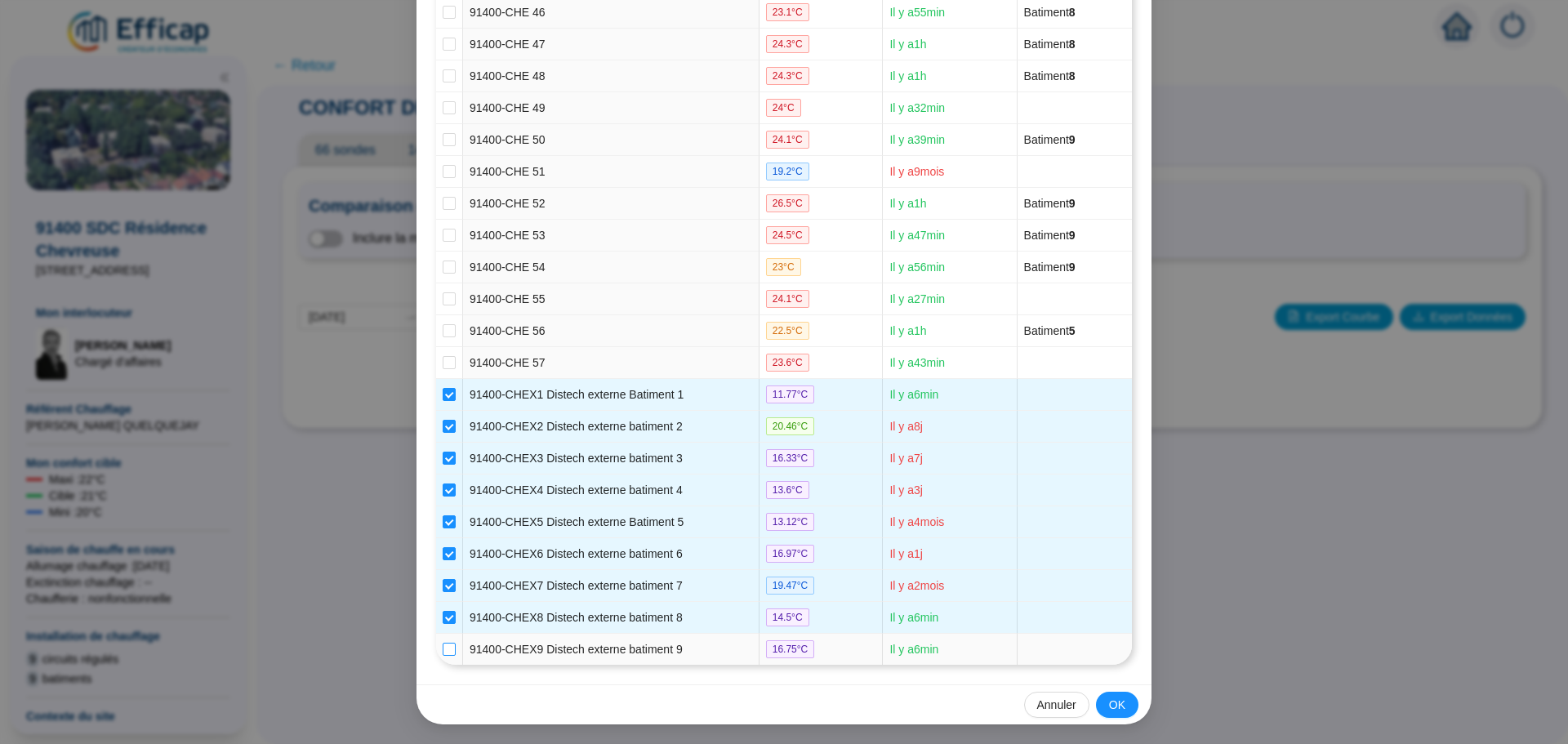
click at [443, 645] on input "checkbox" at bounding box center [449, 649] width 13 height 13
checkbox input "true"
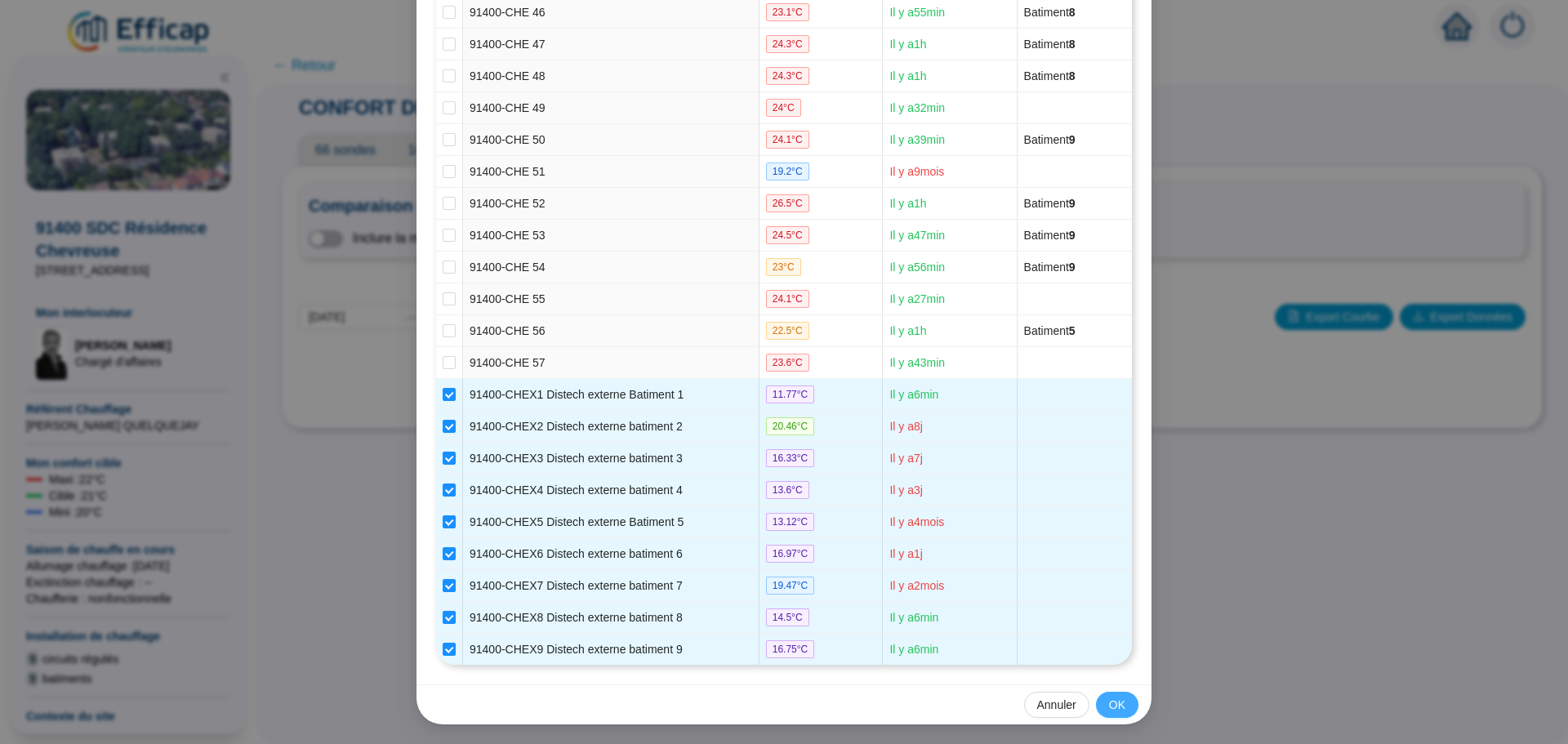
click at [1109, 707] on span "OK" at bounding box center [1118, 705] width 17 height 17
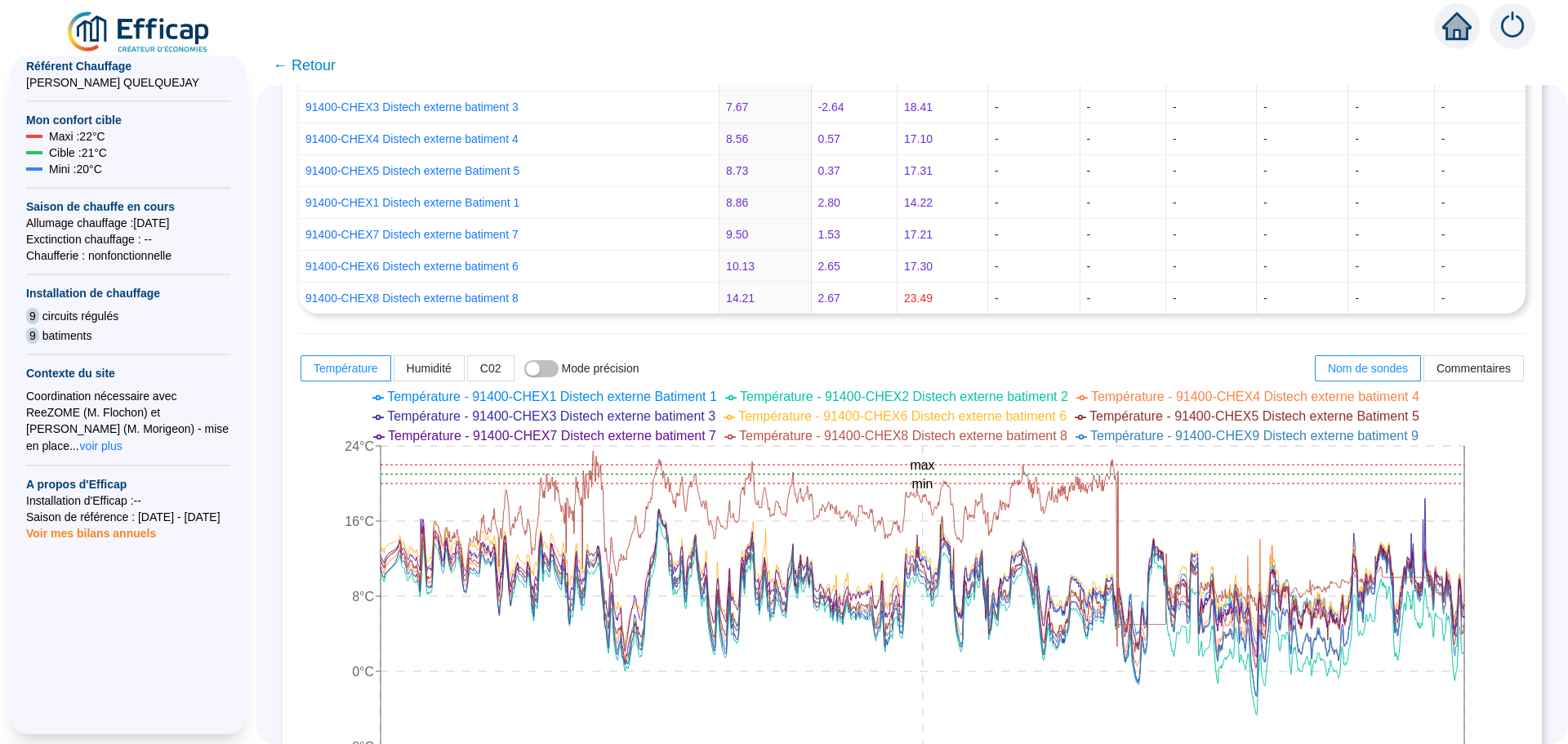
scroll to position [490, 0]
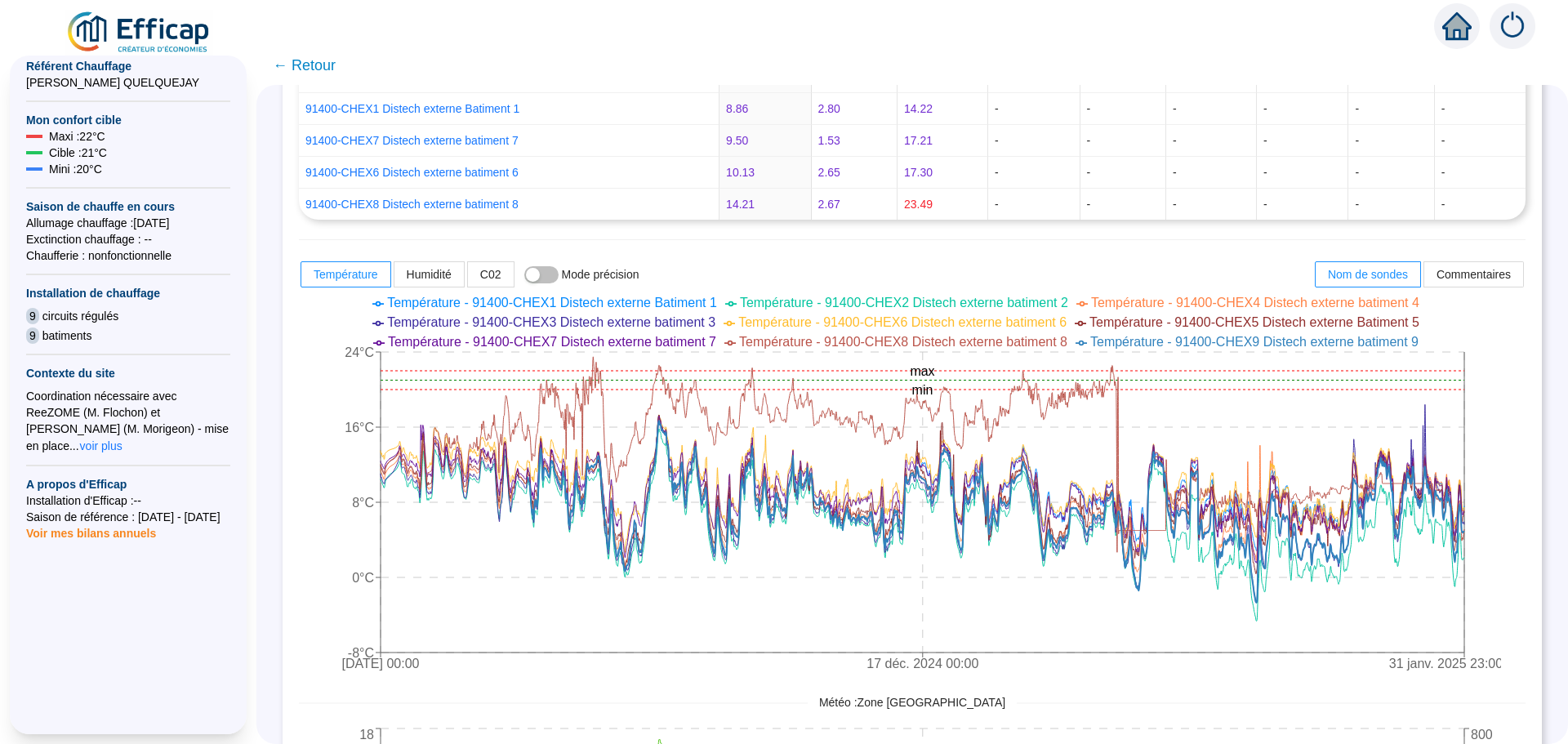
click at [583, 34] on div at bounding box center [784, 22] width 1568 height 46
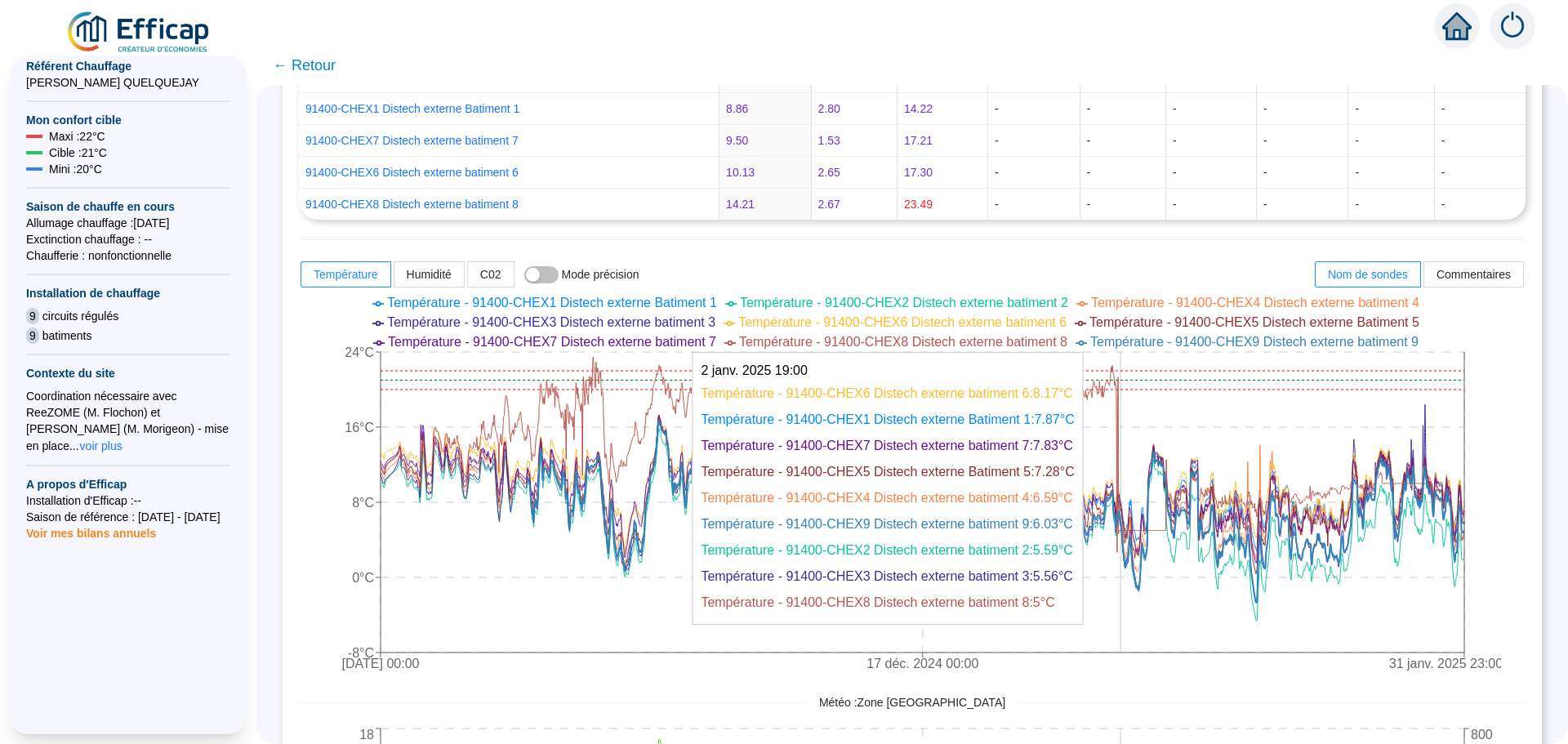
click at [1133, 479] on icon "[DATE] 00:00 17 déc. 2024 00:00 31 janv. 2025 23:00 -8°C 0°C 8°C 16°C 24°C min …" at bounding box center [900, 484] width 1203 height 392
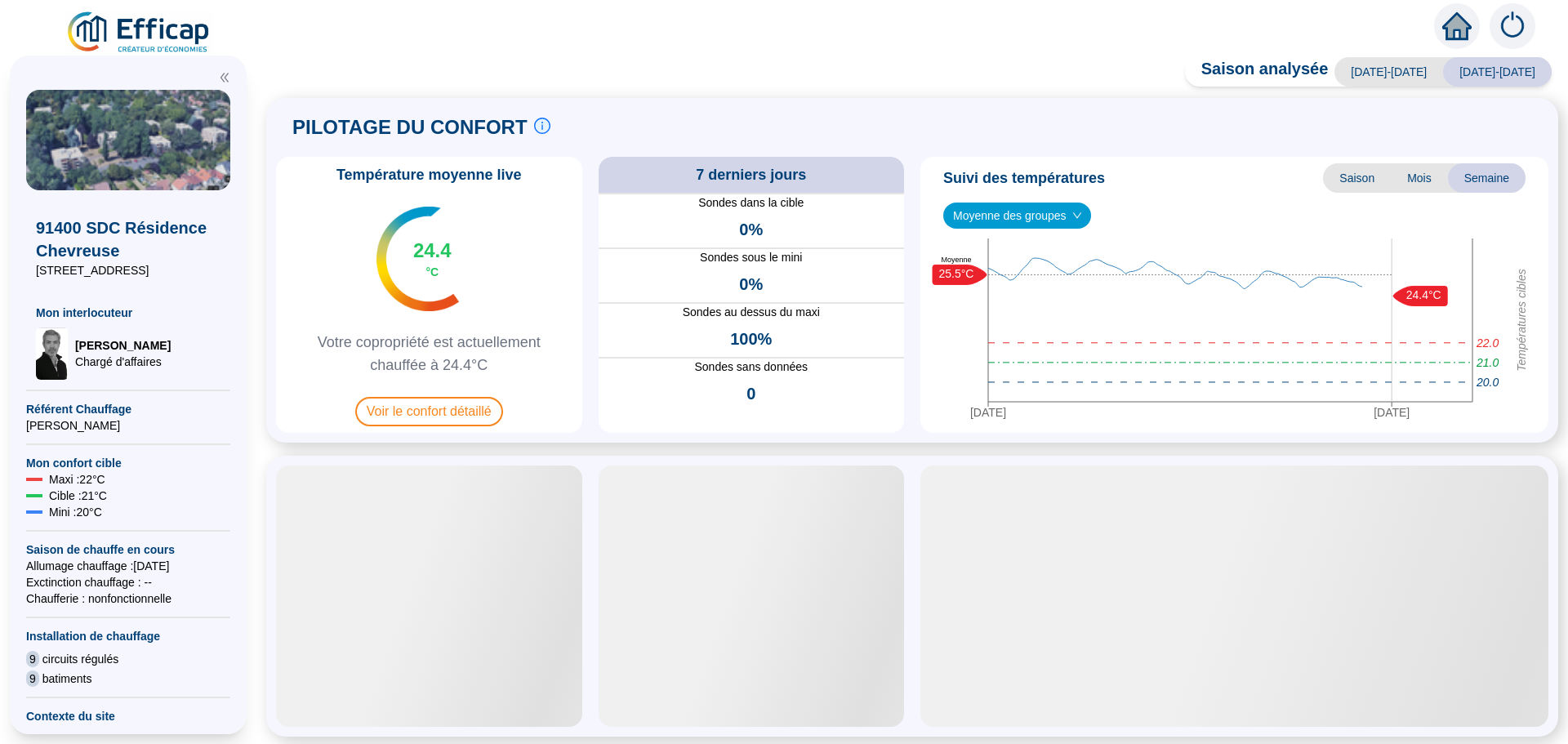
drag, startPoint x: 259, startPoint y: 332, endPoint x: 270, endPoint y: 360, distance: 30.1
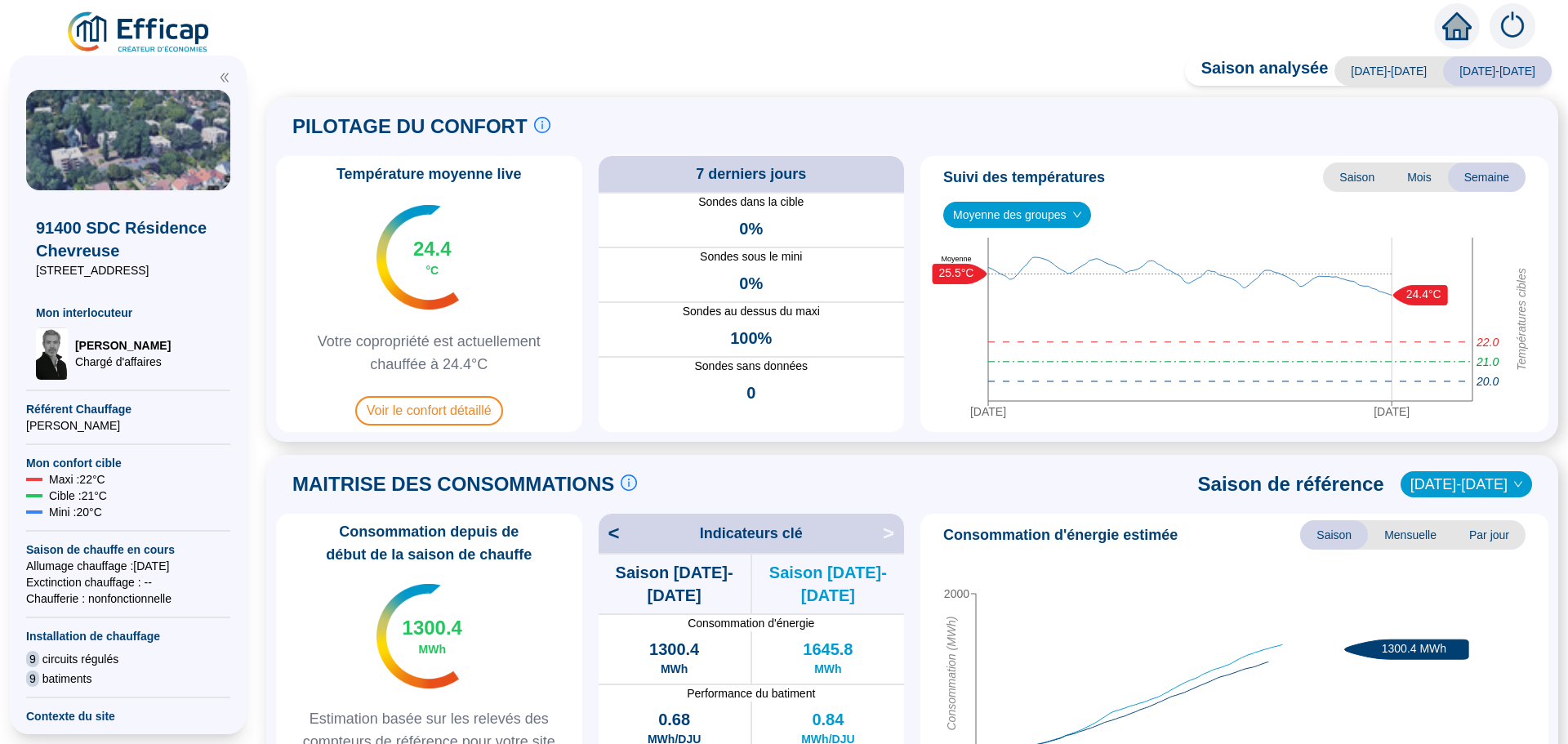
drag, startPoint x: 270, startPoint y: 360, endPoint x: 598, endPoint y: 374, distance: 328.3
click at [598, 374] on div "Température moyenne live 24.4 °C Votre copropriété est actuellement chauffée à …" at bounding box center [912, 294] width 1273 height 276
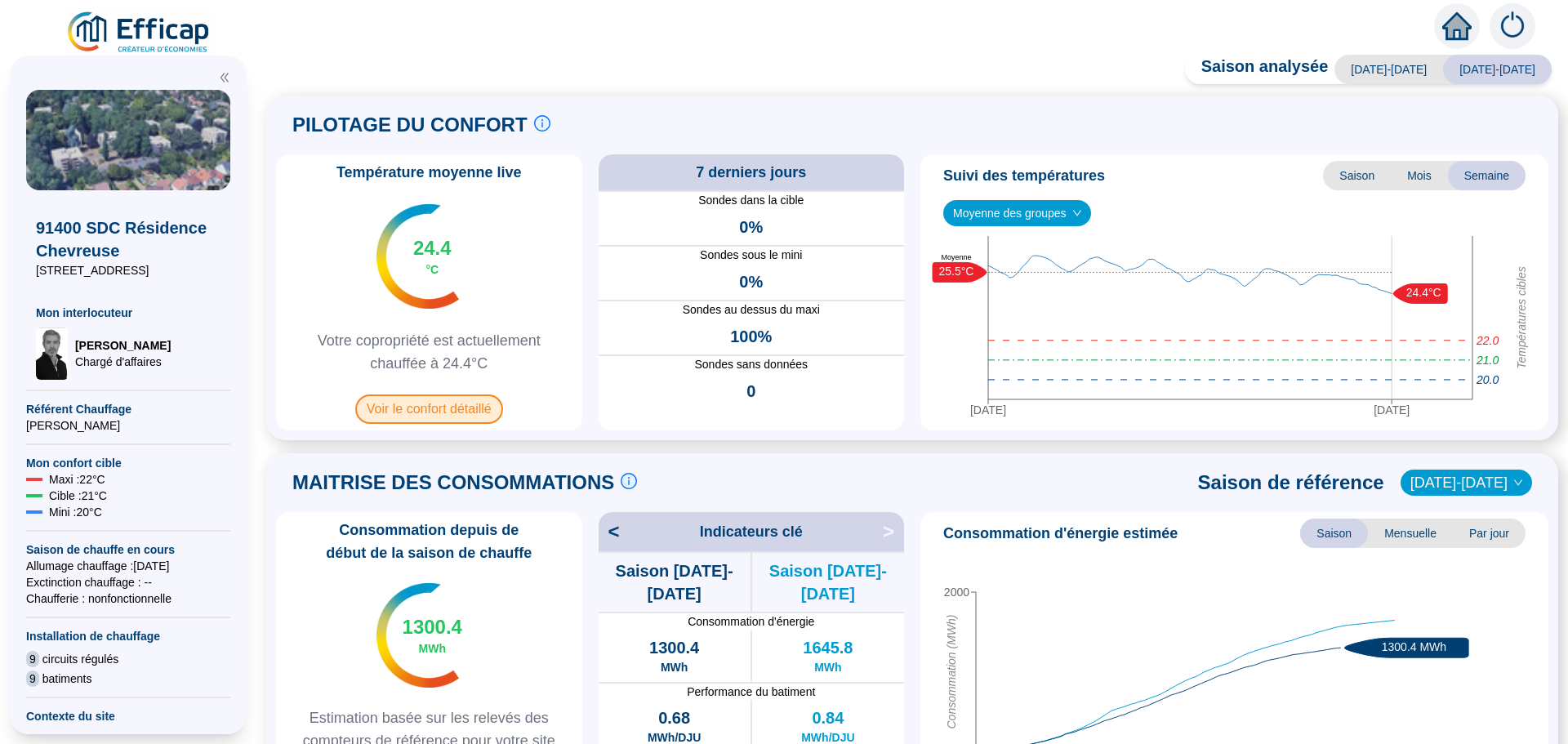
click at [433, 406] on span "Voir le confort détaillé" at bounding box center [429, 409] width 148 height 29
